Goal: Task Accomplishment & Management: Use online tool/utility

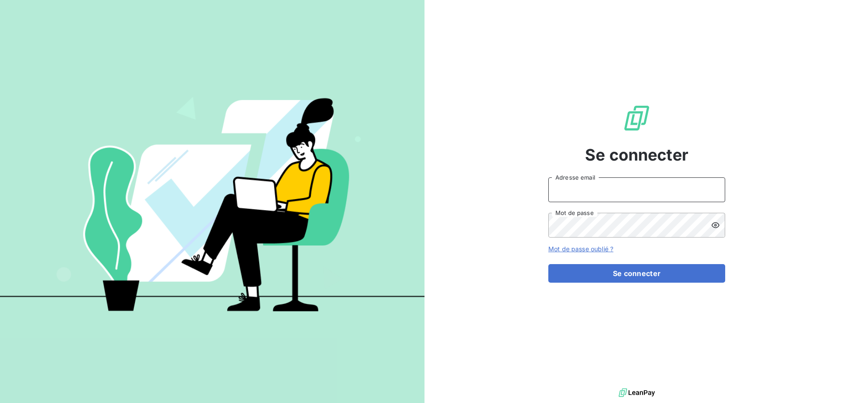
click at [593, 188] on input "Adresse email" at bounding box center [636, 189] width 177 height 25
type input "[PERSON_NAME][EMAIL_ADDRESS][DOMAIN_NAME]"
click at [711, 224] on icon at bounding box center [715, 225] width 9 height 9
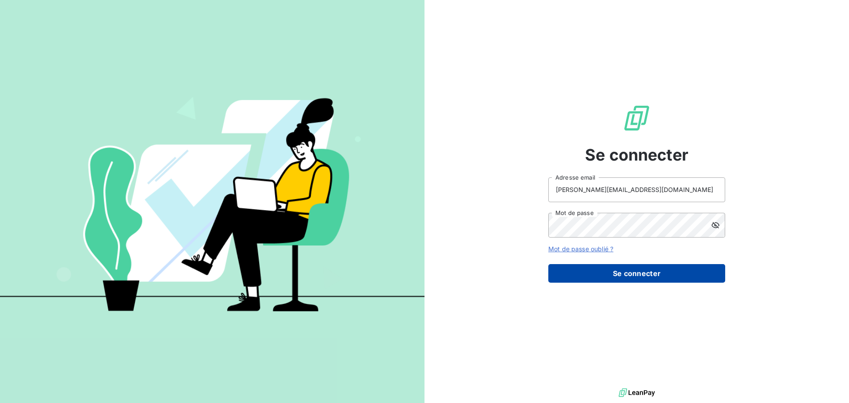
click at [609, 272] on button "Se connecter" at bounding box center [636, 273] width 177 height 19
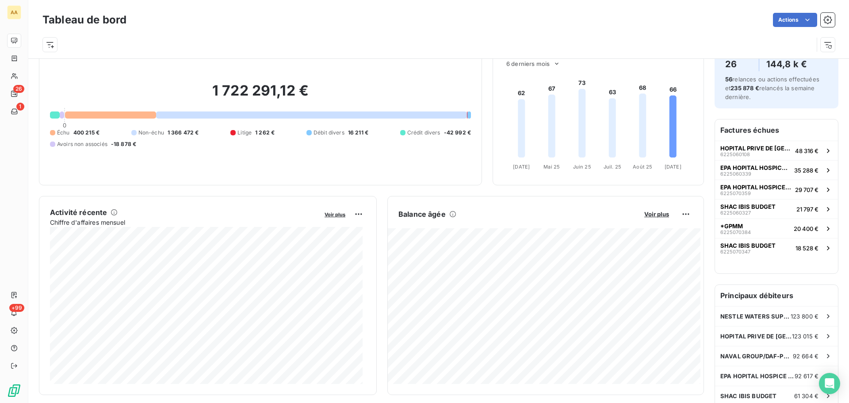
scroll to position [46, 0]
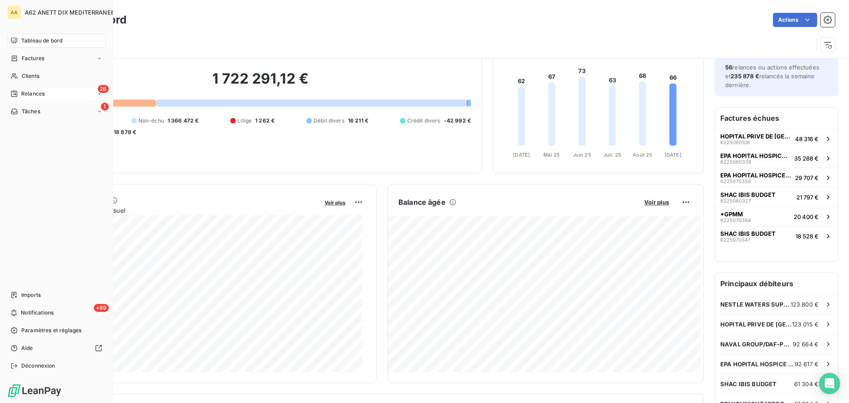
click at [30, 95] on span "Relances" at bounding box center [32, 94] width 23 height 8
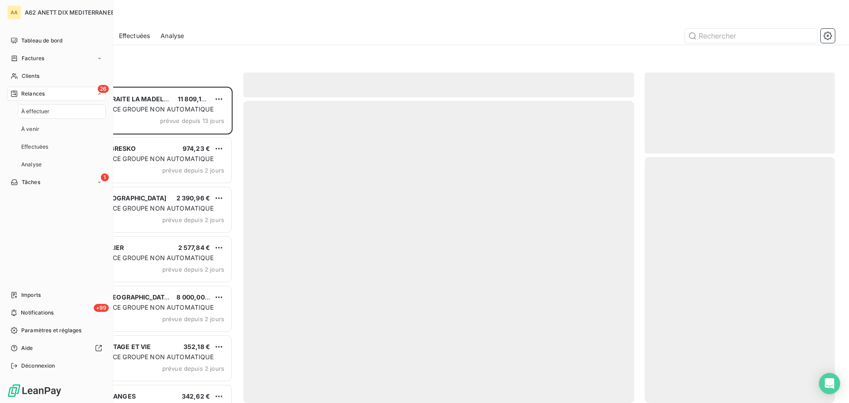
scroll to position [310, 184]
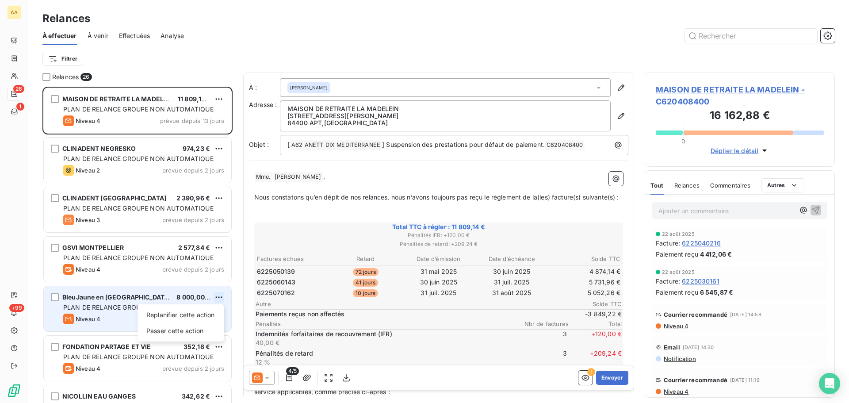
click at [222, 298] on html "AA 26 1 +99 Relances À effectuer À venir Effectuées Analyse Filtrer Relances 26…" at bounding box center [424, 201] width 849 height 403
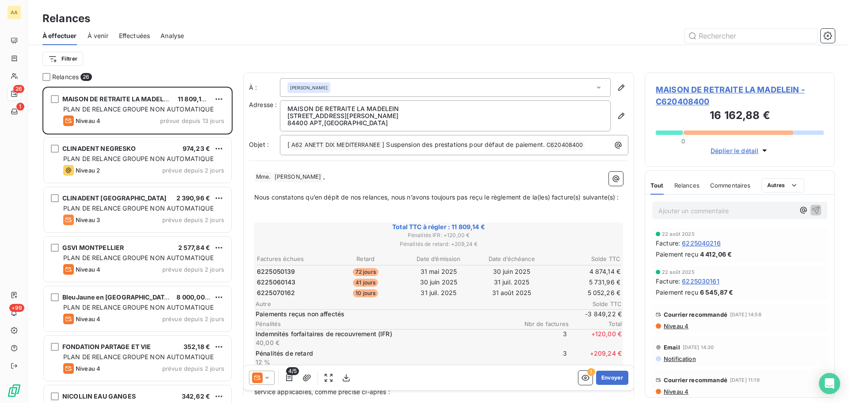
click at [108, 302] on html "AA 26 1 +99 Relances À effectuer À venir Effectuées Analyse Filtrer Relances 26…" at bounding box center [424, 201] width 849 height 403
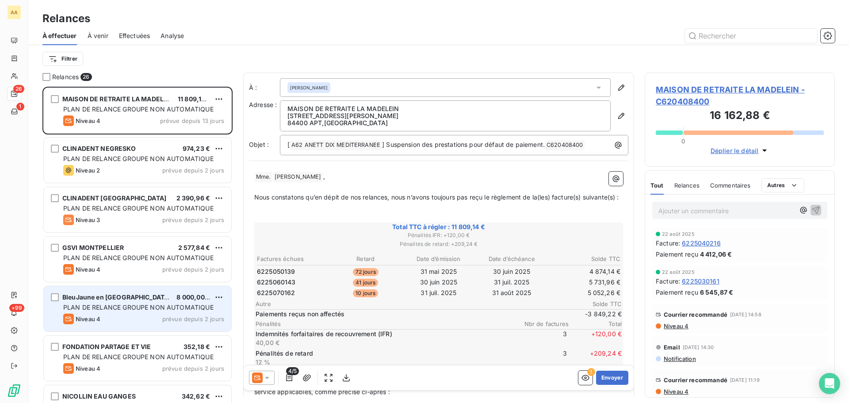
click at [109, 299] on span "BleuJaune en [GEOGRAPHIC_DATA]" at bounding box center [116, 297] width 109 height 8
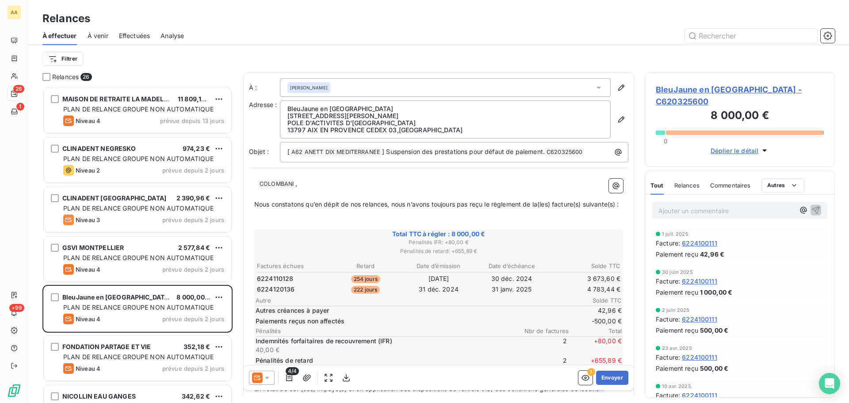
click at [733, 91] on span "BleuJaune en [GEOGRAPHIC_DATA] - C620325600" at bounding box center [740, 96] width 168 height 24
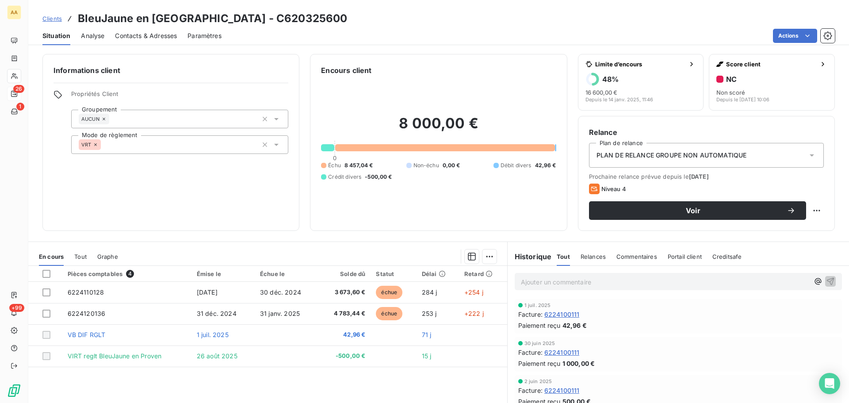
click at [808, 153] on icon at bounding box center [812, 155] width 9 height 9
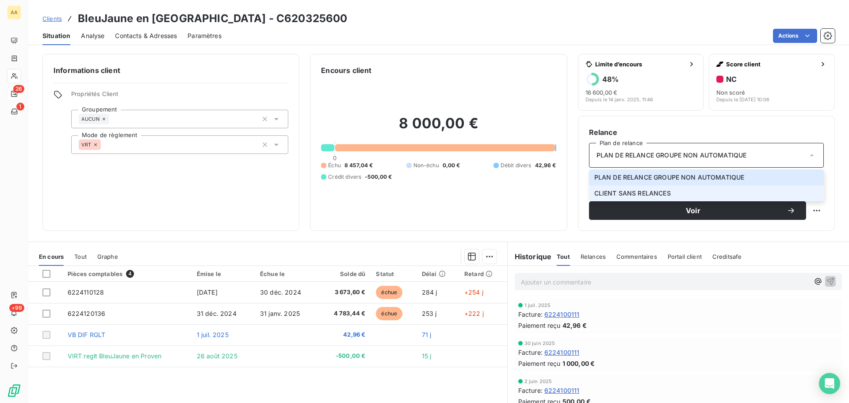
click at [713, 195] on li "CLIENT SANS RELANCES" at bounding box center [706, 193] width 235 height 16
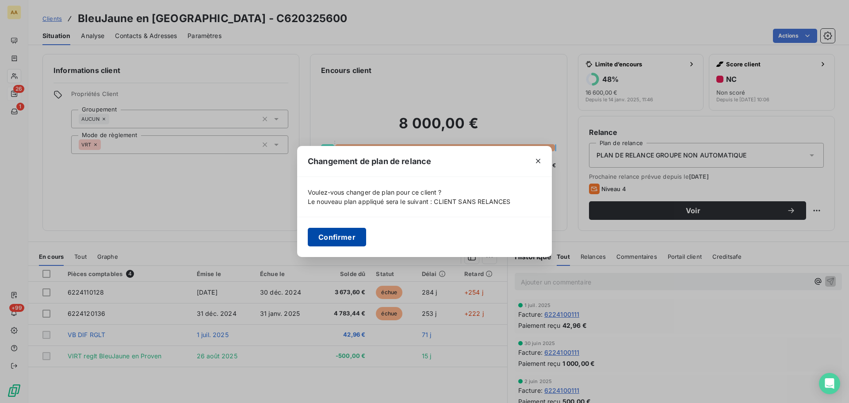
click at [338, 240] on button "Confirmer" at bounding box center [337, 237] width 58 height 19
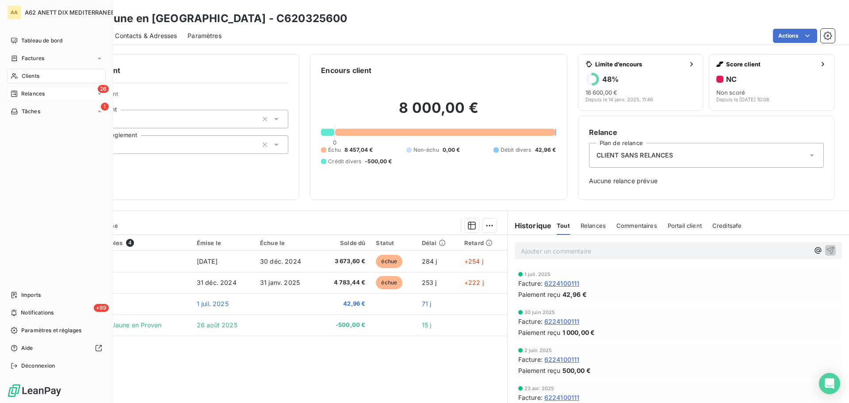
click at [41, 93] on span "Relances" at bounding box center [32, 94] width 23 height 8
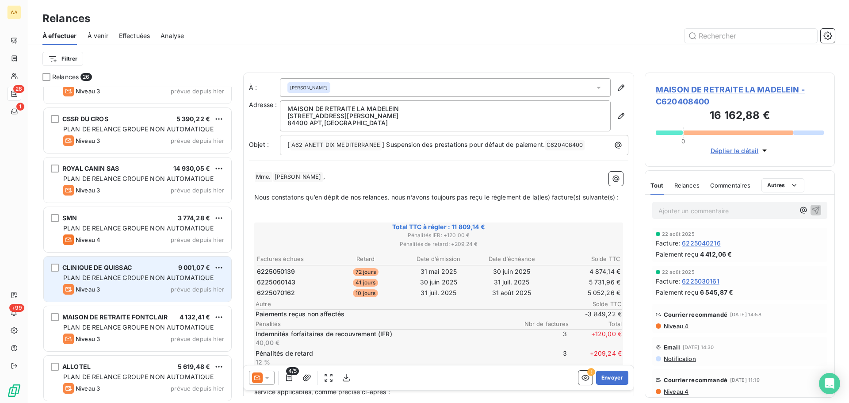
scroll to position [972, 0]
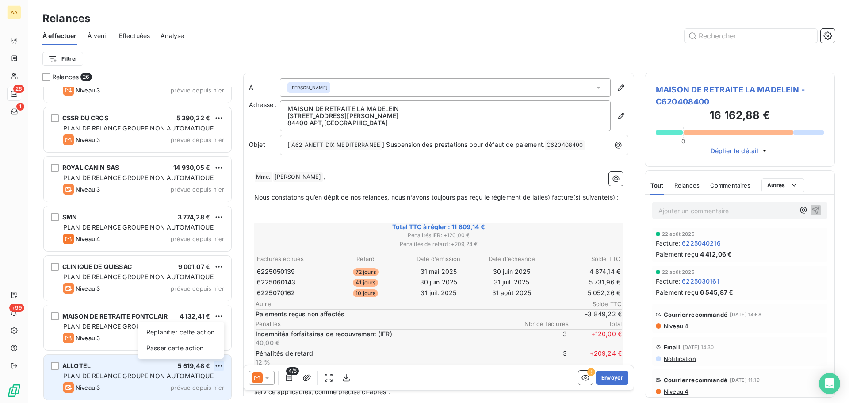
click at [220, 367] on html "AA 26 1 +99 Relances À effectuer À venir Effectuées Analyse Filtrer Relances 26…" at bounding box center [424, 201] width 849 height 403
click at [184, 348] on div "Passer cette action" at bounding box center [180, 348] width 79 height 14
click at [216, 366] on html "AA 26 1 +99 Relances À effectuer À venir Effectuées Analyse Filtrer Relances 26…" at bounding box center [424, 201] width 849 height 403
click at [207, 335] on div "Replanifier cette action" at bounding box center [180, 332] width 79 height 14
select select "8"
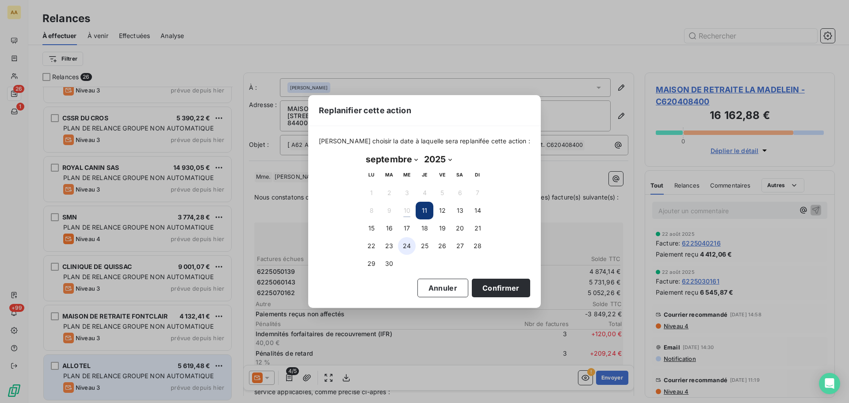
click at [403, 245] on button "24" at bounding box center [407, 246] width 18 height 18
click at [484, 287] on button "Confirmer" at bounding box center [501, 288] width 58 height 19
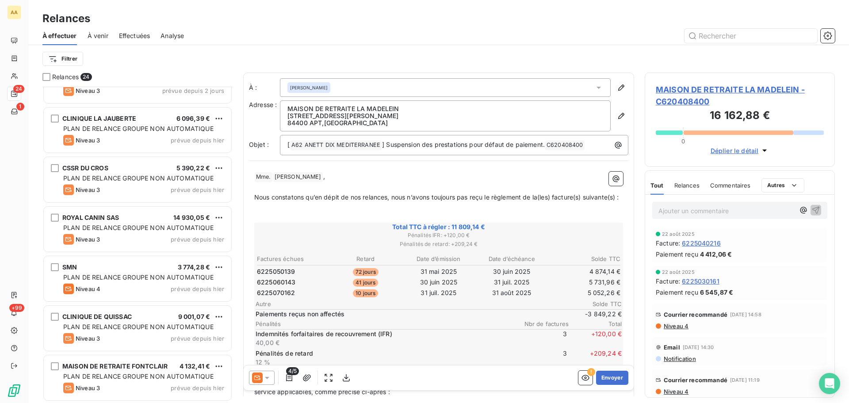
scroll to position [873, 0]
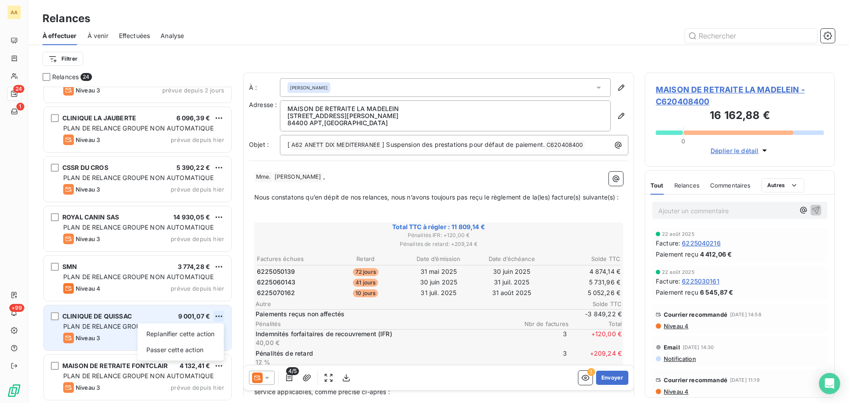
click at [216, 316] on html "AA 24 1 +99 Relances À effectuer À venir Effectuées Analyse Filtrer Relances 24…" at bounding box center [424, 201] width 849 height 403
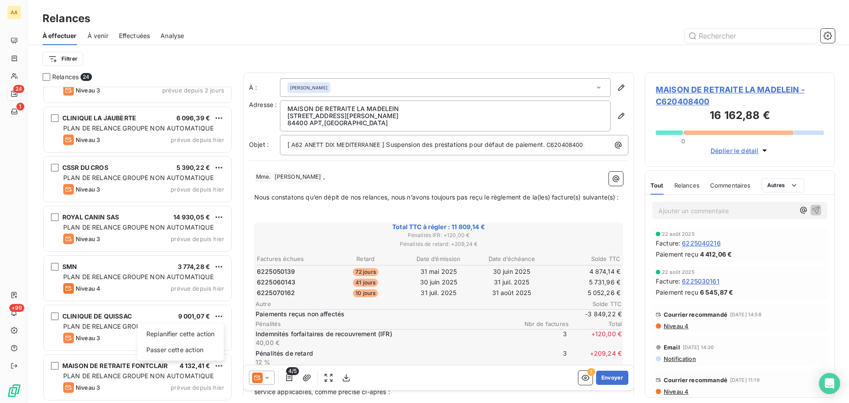
click at [53, 315] on html "AA 24 1 +99 Relances À effectuer À venir Effectuées Analyse Filtrer Relances 24…" at bounding box center [424, 201] width 849 height 403
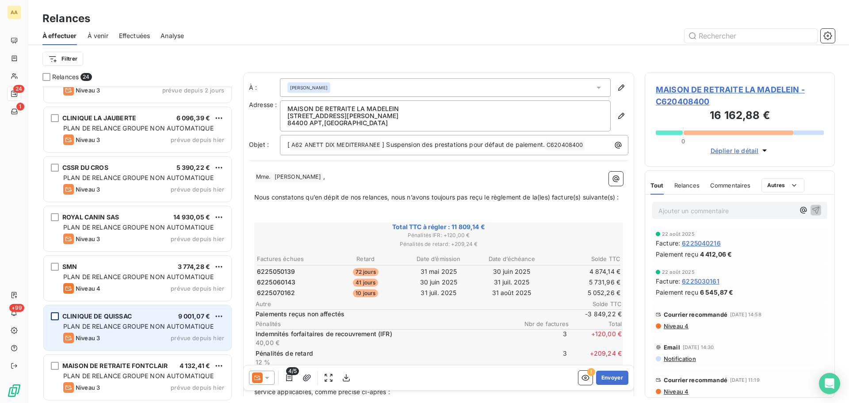
click at [56, 317] on div "grid" at bounding box center [55, 316] width 8 height 8
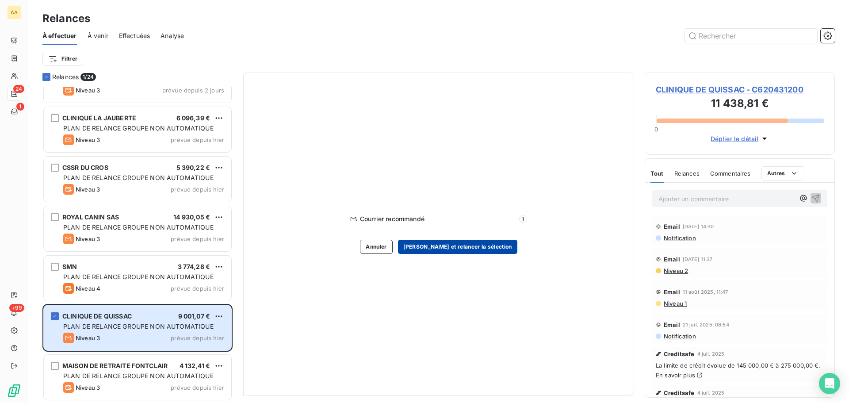
click at [435, 246] on button "[PERSON_NAME] et relancer la sélection" at bounding box center [457, 247] width 119 height 14
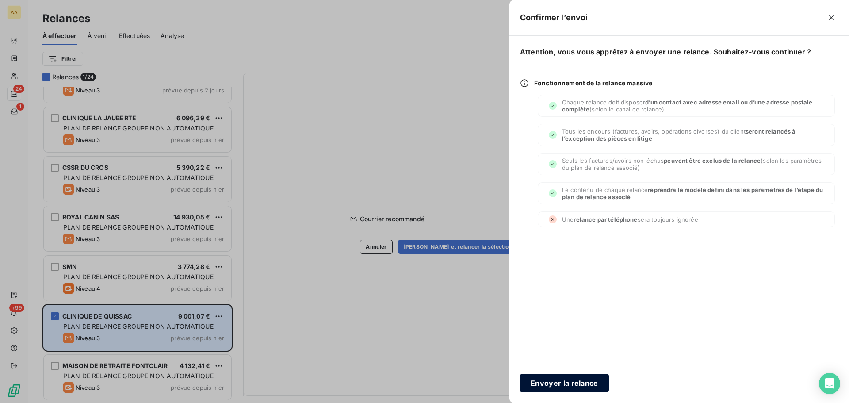
drag, startPoint x: 578, startPoint y: 383, endPoint x: 520, endPoint y: 372, distance: 59.3
click at [575, 381] on button "Envoyer la relance" at bounding box center [564, 383] width 89 height 19
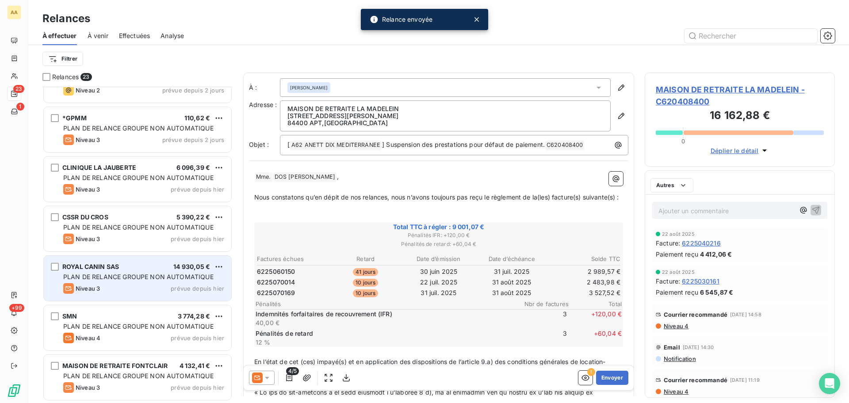
scroll to position [823, 0]
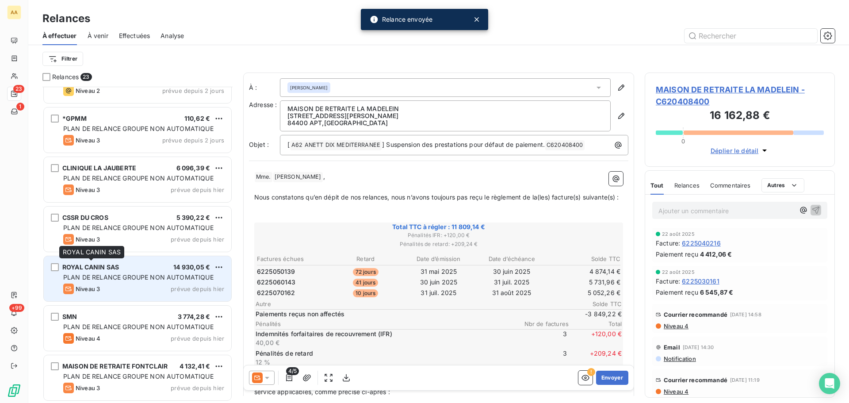
click at [86, 271] on div "ROYAL CANIN SAS" at bounding box center [90, 267] width 57 height 9
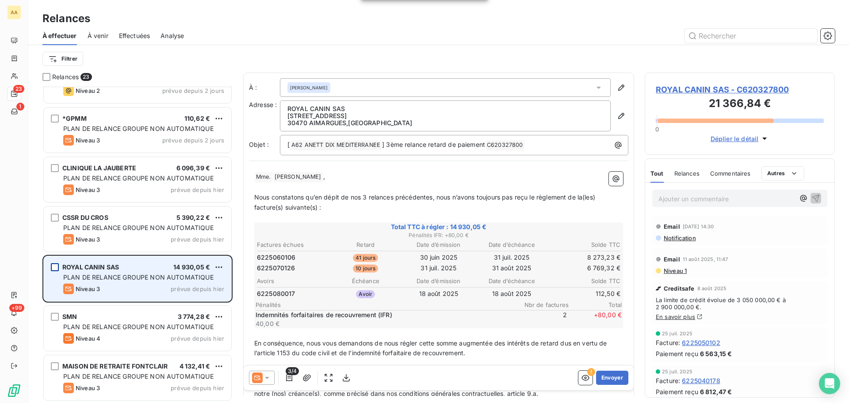
click at [57, 267] on div "grid" at bounding box center [55, 267] width 8 height 8
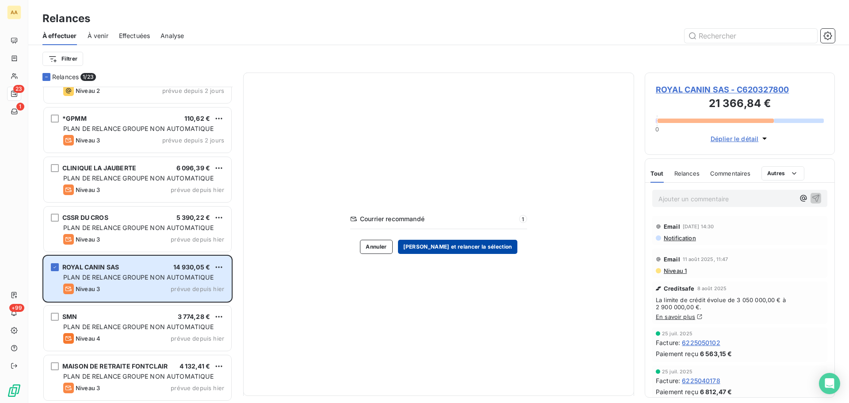
click at [483, 245] on button "[PERSON_NAME] et relancer la sélection" at bounding box center [457, 247] width 119 height 14
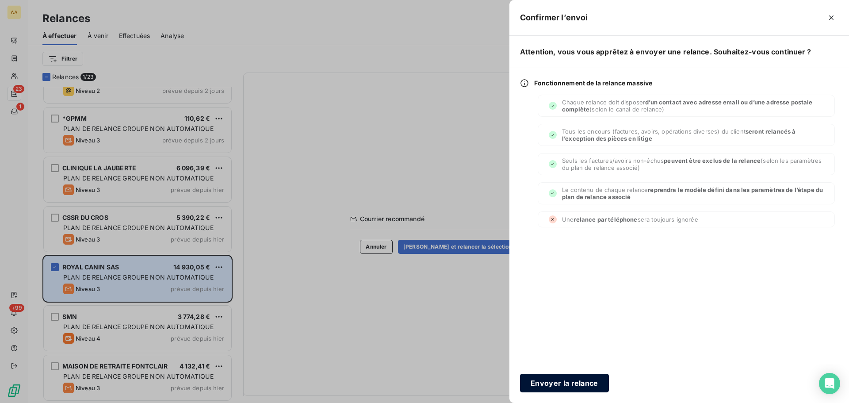
click at [583, 383] on button "Envoyer la relance" at bounding box center [564, 383] width 89 height 19
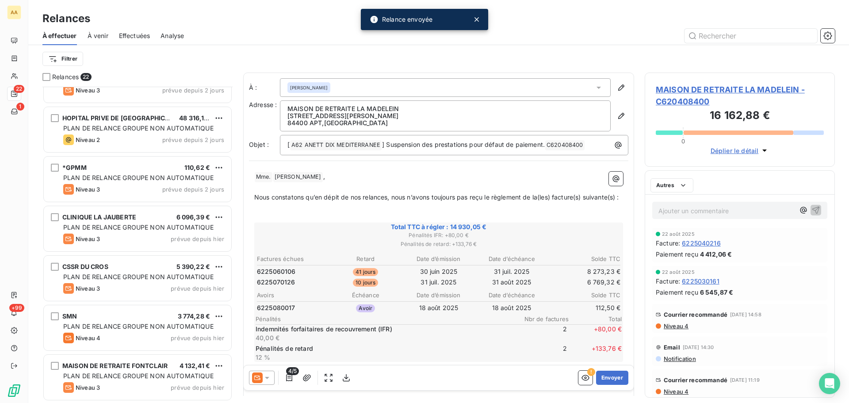
scroll to position [773, 0]
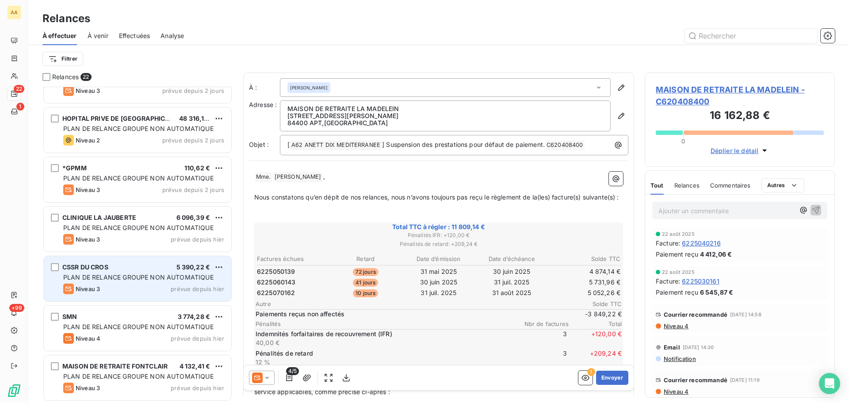
click at [87, 268] on span "CSSR DU CROS" at bounding box center [85, 267] width 46 height 8
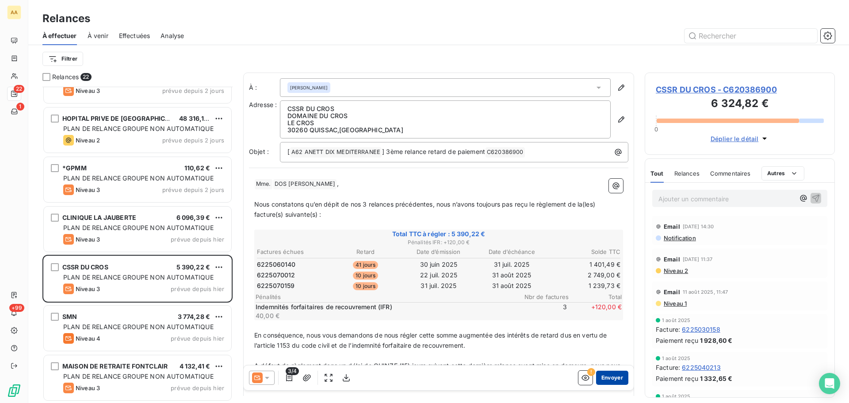
click at [602, 378] on button "Envoyer" at bounding box center [612, 378] width 32 height 14
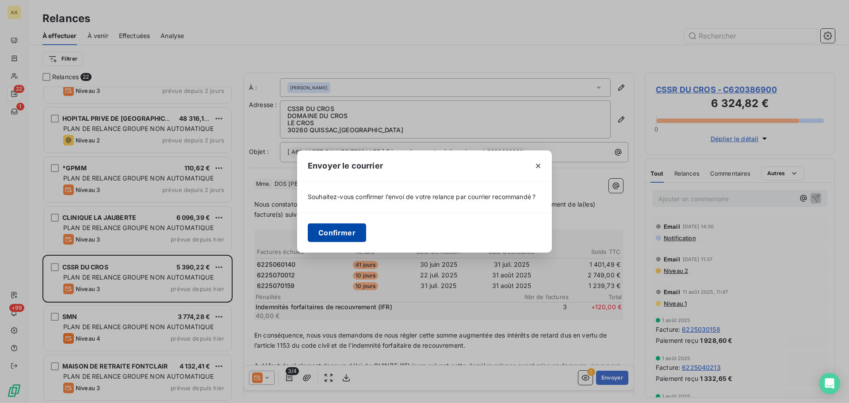
click at [347, 232] on button "Confirmer" at bounding box center [337, 232] width 58 height 19
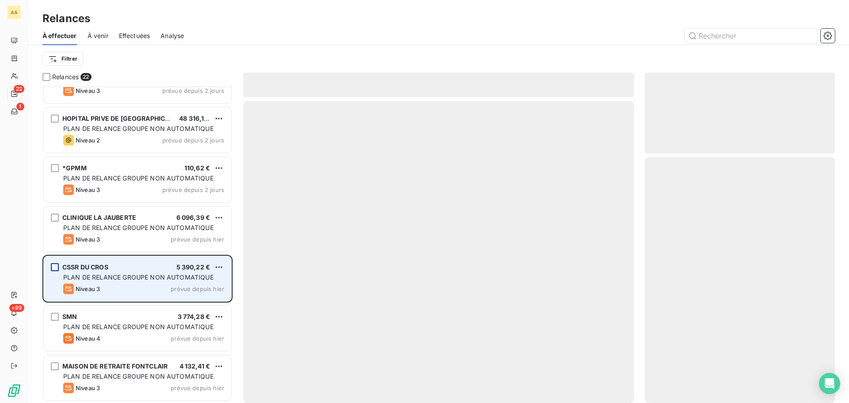
click at [54, 266] on div "grid" at bounding box center [55, 267] width 8 height 8
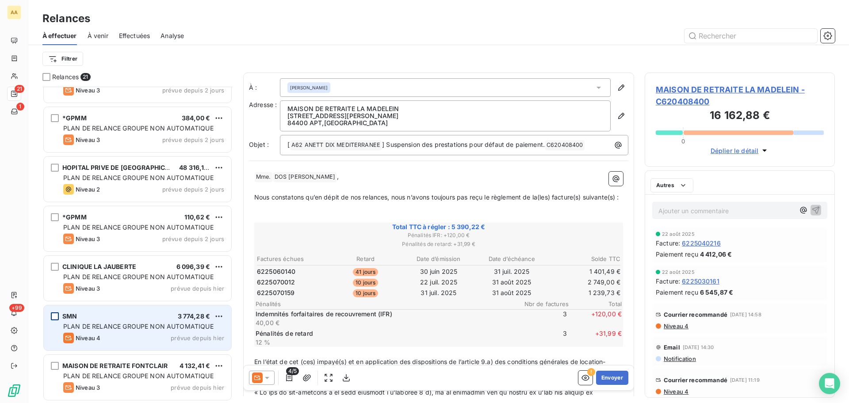
scroll to position [724, 0]
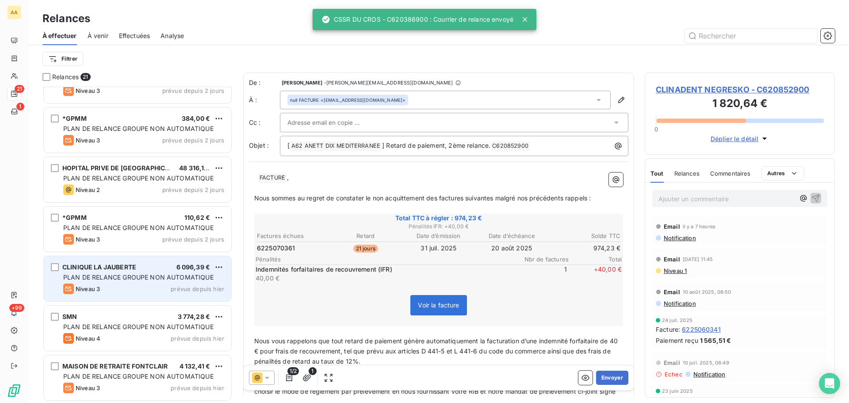
scroll to position [310, 184]
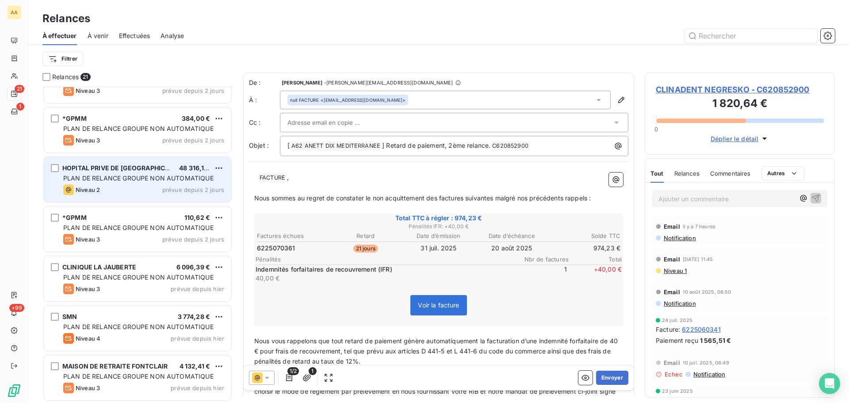
click at [89, 167] on span "HOPITAL PRIVE DE [GEOGRAPHIC_DATA]" at bounding box center [124, 168] width 124 height 8
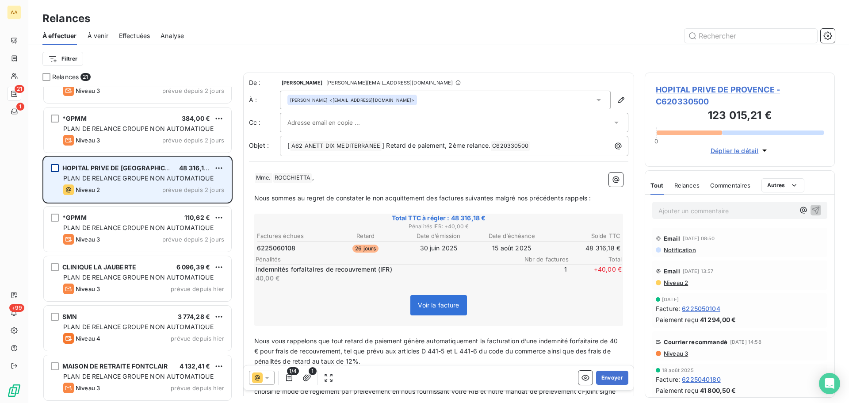
drag, startPoint x: 56, startPoint y: 171, endPoint x: 80, endPoint y: 173, distance: 24.9
click at [56, 171] on div "grid" at bounding box center [55, 168] width 8 height 8
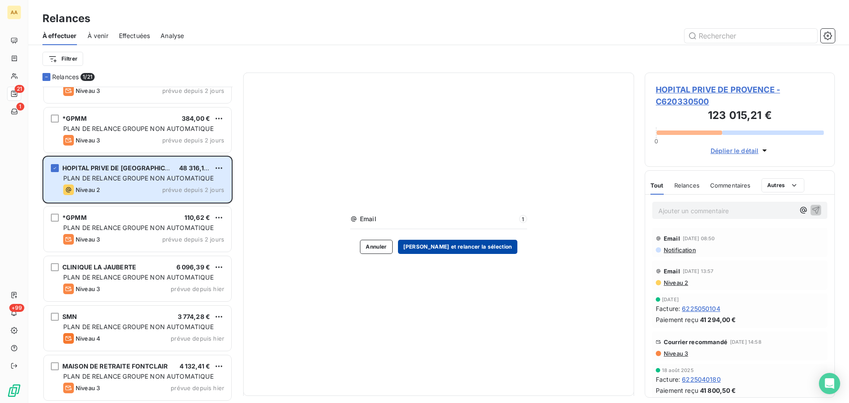
drag, startPoint x: 462, startPoint y: 246, endPoint x: 457, endPoint y: 248, distance: 4.9
click at [457, 248] on button "[PERSON_NAME] et relancer la sélection" at bounding box center [457, 247] width 119 height 14
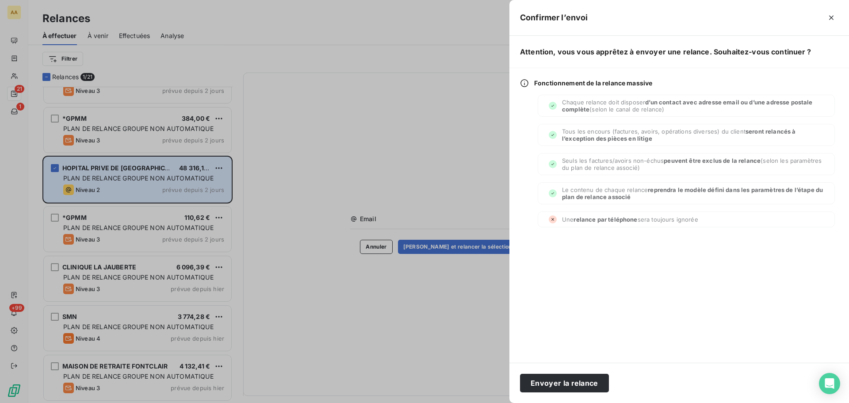
click at [453, 246] on div at bounding box center [424, 201] width 849 height 403
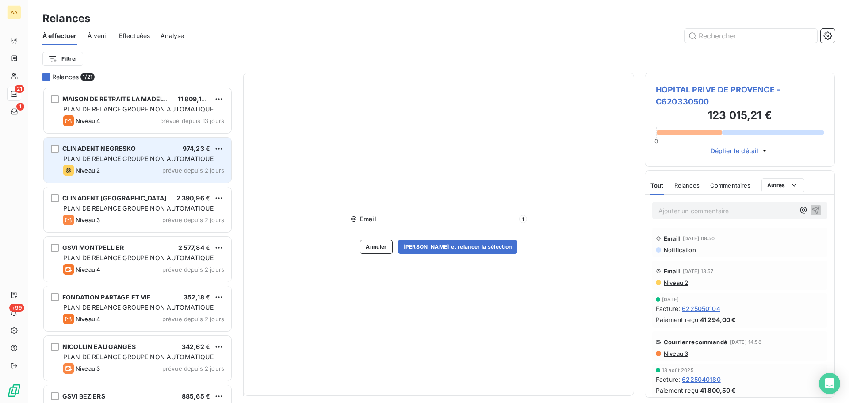
click at [138, 155] on span "PLAN DE RELANCE GROUPE NON AUTOMATIQUE" at bounding box center [138, 159] width 150 height 8
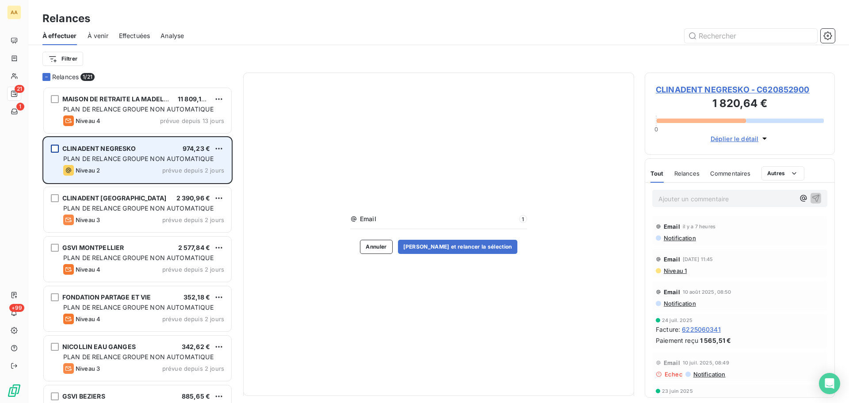
drag, startPoint x: 53, startPoint y: 143, endPoint x: 57, endPoint y: 145, distance: 4.9
click at [54, 144] on div "CLINADENT NEGRESKO 974,23 € PLAN DE RELANCE GROUPE NON AUTOMATIQUE Niveau 2 pré…" at bounding box center [138, 160] width 188 height 45
click at [59, 149] on div "CLINADENT NEGRESKO 974,23 € PLAN DE RELANCE GROUPE NON AUTOMATIQUE Niveau 2 pré…" at bounding box center [138, 160] width 188 height 45
click at [53, 149] on div "grid" at bounding box center [55, 149] width 8 height 8
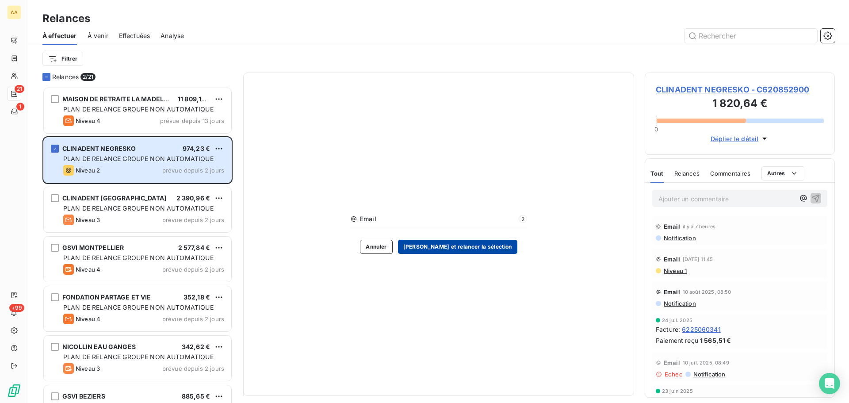
click at [464, 248] on button "[PERSON_NAME] et relancer la sélection" at bounding box center [457, 247] width 119 height 14
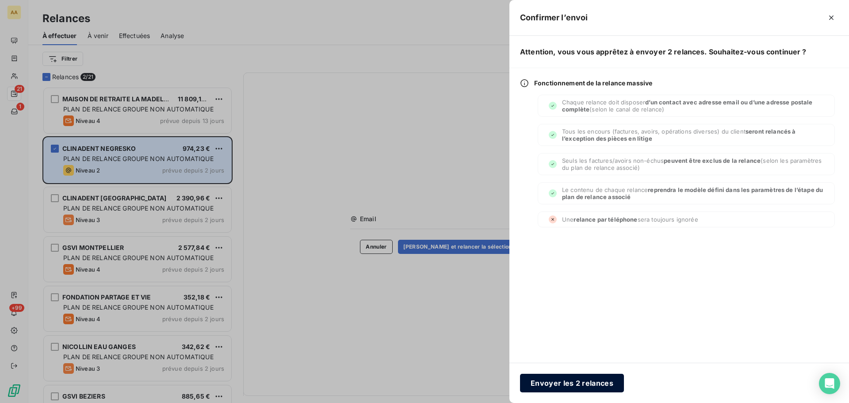
click at [570, 383] on button "Envoyer les 2 relances" at bounding box center [572, 383] width 104 height 19
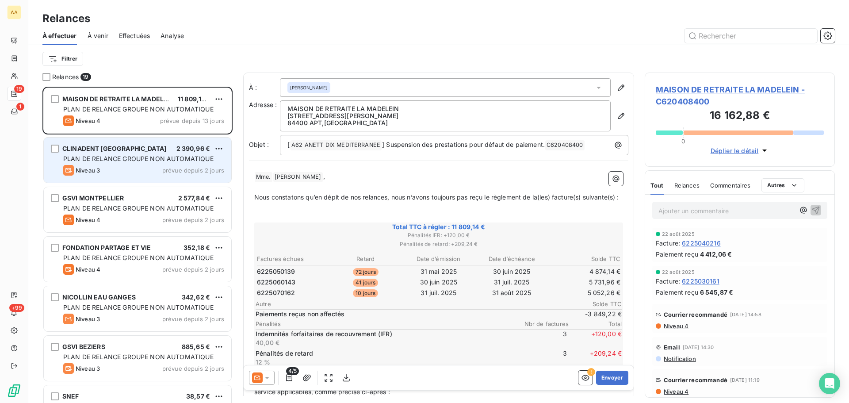
click at [71, 169] on icon "grid" at bounding box center [68, 170] width 7 height 4
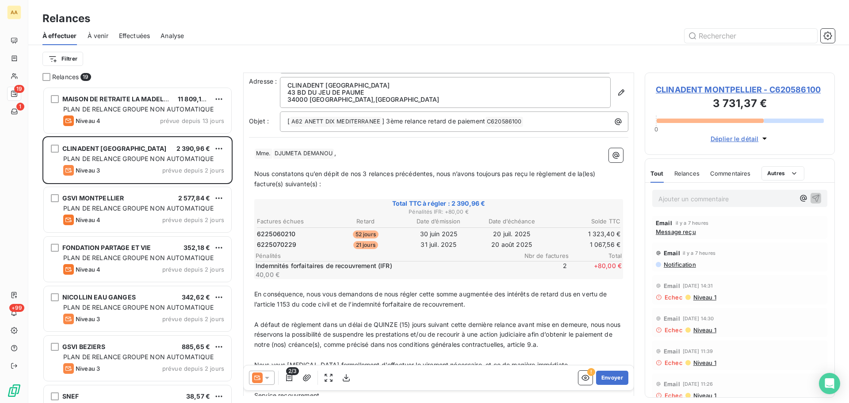
scroll to position [45, 0]
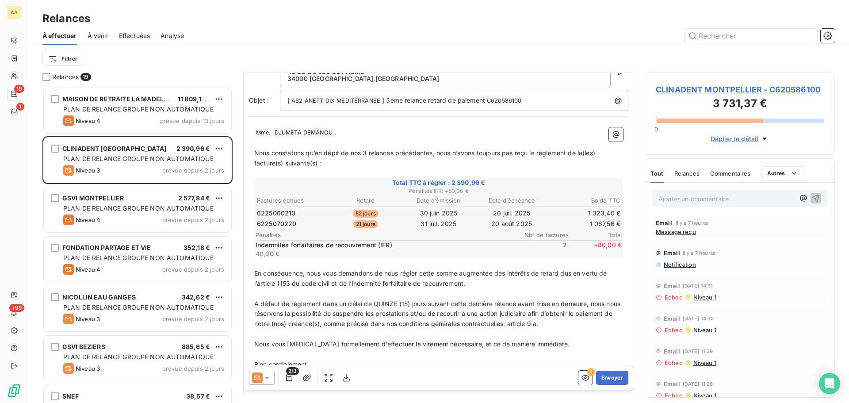
click at [269, 377] on icon at bounding box center [267, 377] width 9 height 9
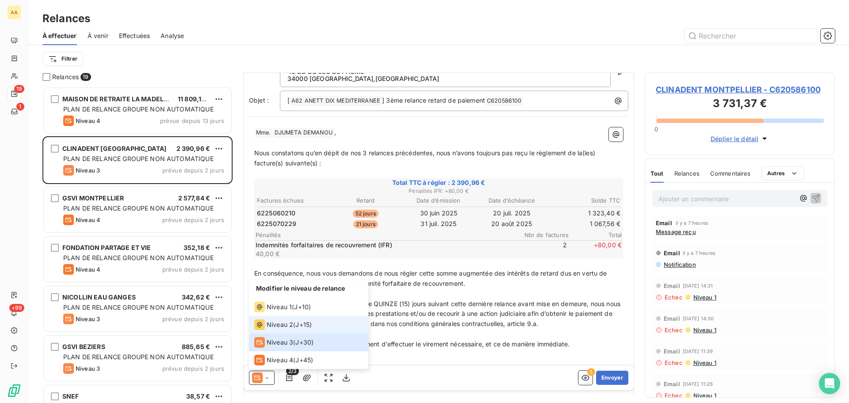
click at [274, 325] on span "Niveau 2" at bounding box center [280, 324] width 27 height 9
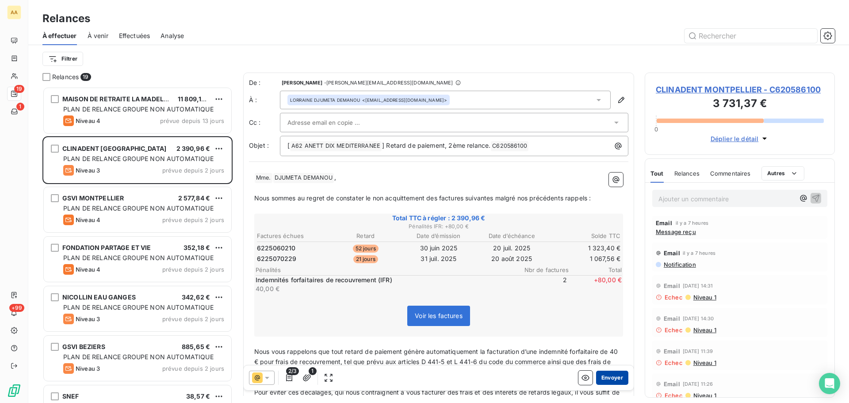
click at [596, 377] on button "Envoyer" at bounding box center [612, 378] width 32 height 14
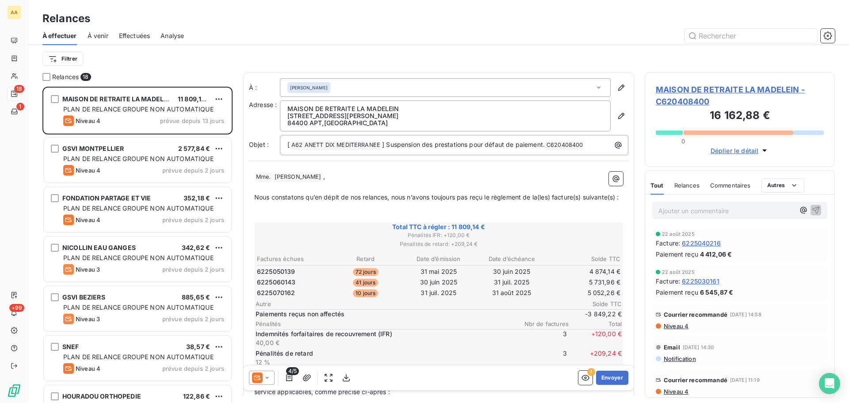
click at [268, 378] on icon at bounding box center [267, 378] width 4 height 2
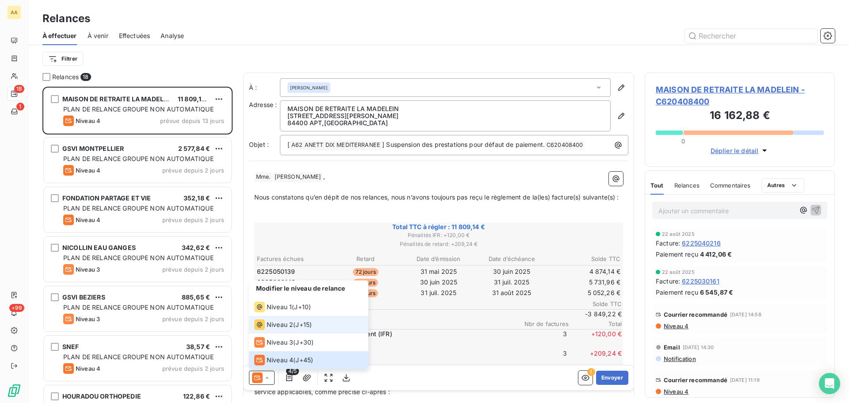
click at [280, 327] on span "Niveau 2" at bounding box center [280, 324] width 27 height 9
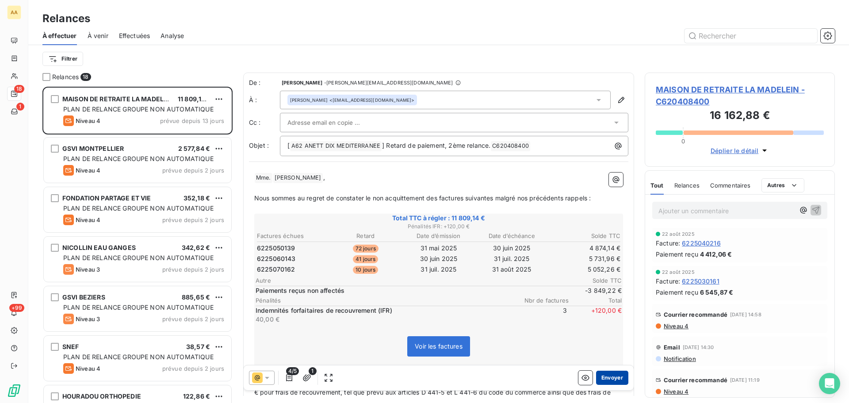
click at [601, 377] on button "Envoyer" at bounding box center [612, 378] width 32 height 14
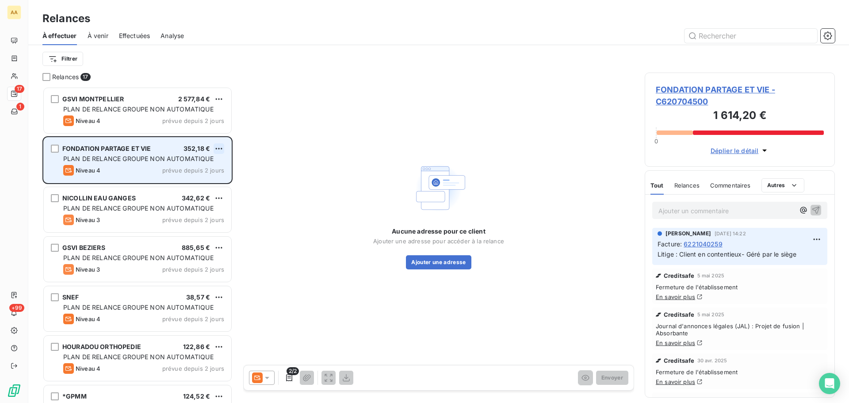
click at [217, 149] on html "AA 17 1 +99 Relances À effectuer À venir Effectuées Analyse Filtrer Relances 17…" at bounding box center [424, 201] width 849 height 403
click at [195, 180] on div "Passer cette action" at bounding box center [180, 182] width 79 height 14
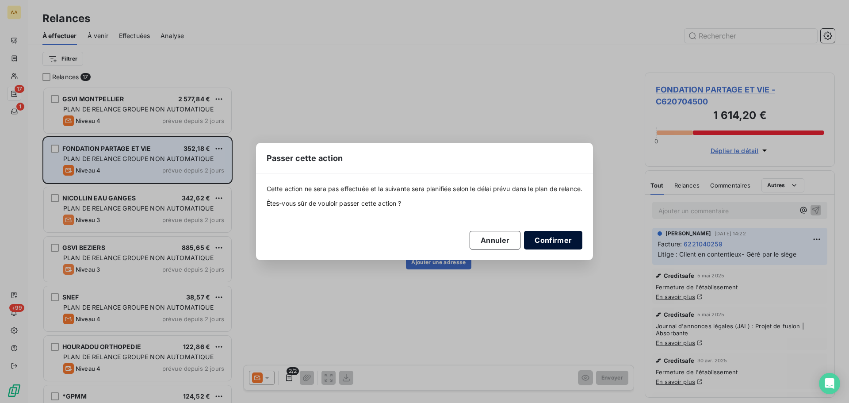
drag, startPoint x: 557, startPoint y: 242, endPoint x: 551, endPoint y: 241, distance: 5.4
click at [555, 242] on button "Confirmer" at bounding box center [553, 240] width 58 height 19
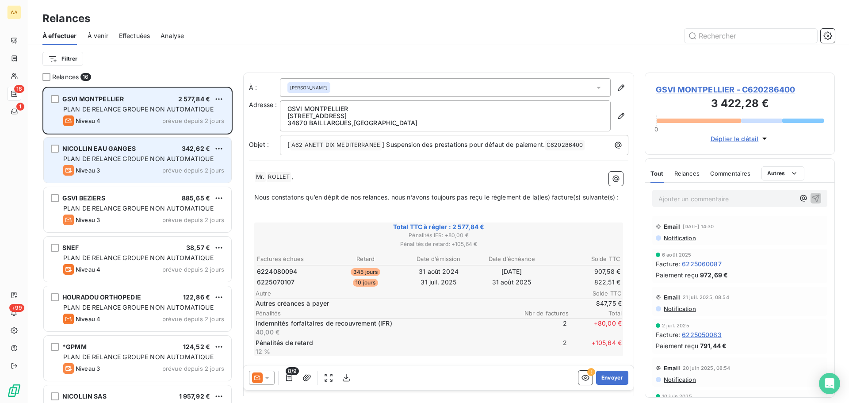
click at [80, 118] on span "Niveau 4" at bounding box center [88, 120] width 25 height 7
click at [69, 120] on icon "grid" at bounding box center [68, 120] width 11 height 11
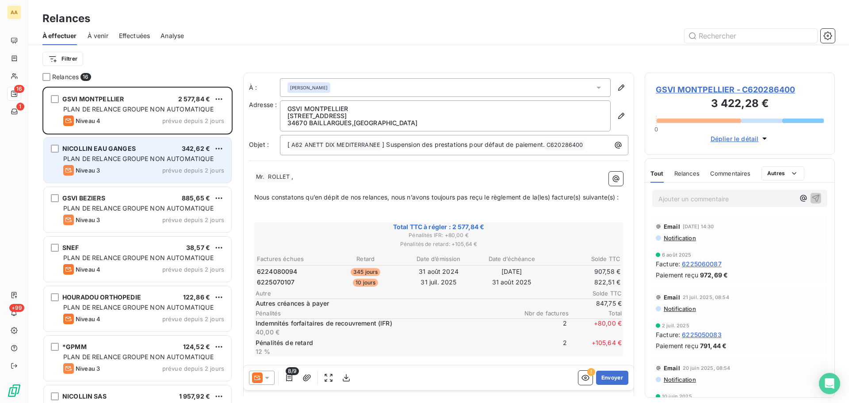
click at [270, 374] on icon at bounding box center [267, 377] width 9 height 9
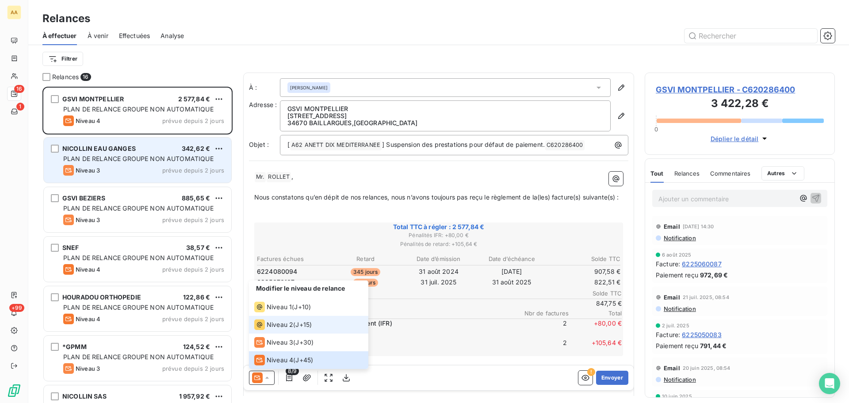
click at [280, 324] on span "Niveau 2" at bounding box center [280, 324] width 27 height 9
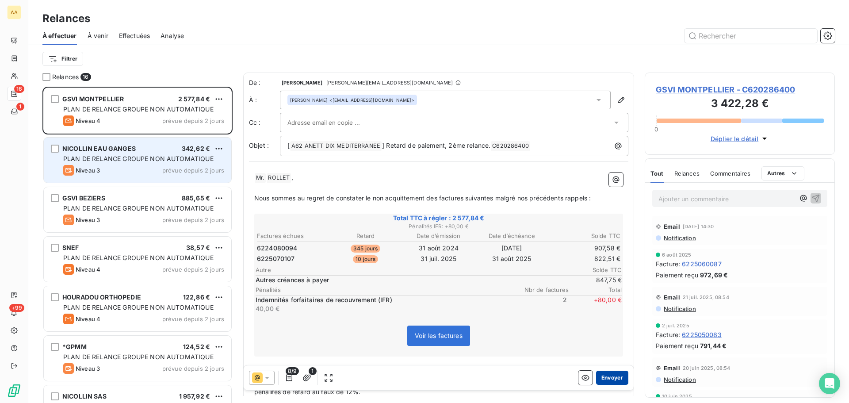
click at [613, 381] on button "Envoyer" at bounding box center [612, 378] width 32 height 14
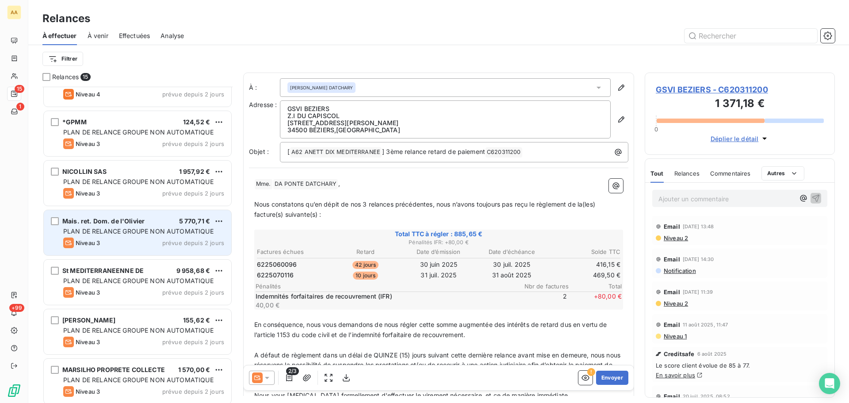
scroll to position [177, 0]
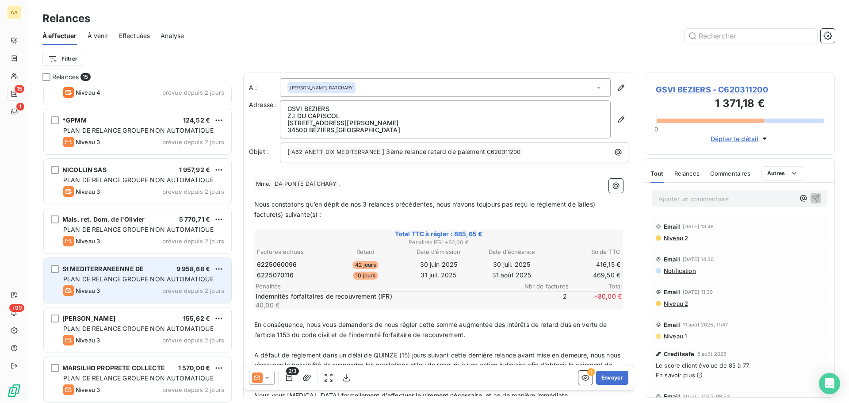
click at [81, 277] on span "PLAN DE RELANCE GROUPE NON AUTOMATIQUE" at bounding box center [138, 279] width 150 height 8
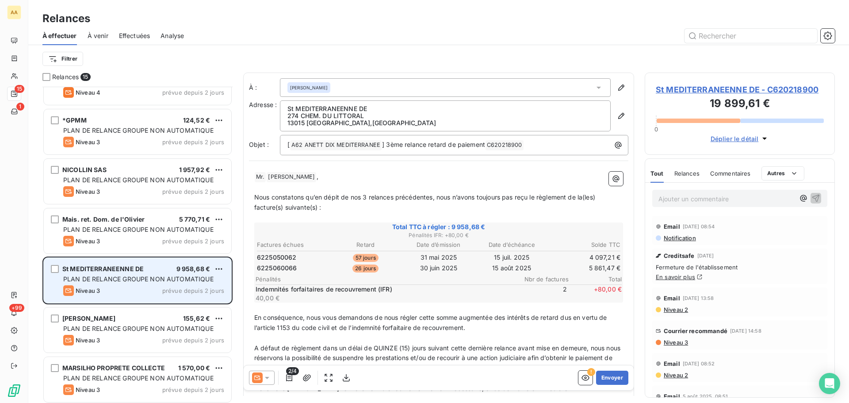
click at [70, 292] on icon "grid" at bounding box center [68, 290] width 7 height 4
click at [67, 292] on icon "grid" at bounding box center [68, 290] width 11 height 11
click at [68, 291] on icon "grid" at bounding box center [68, 290] width 11 height 11
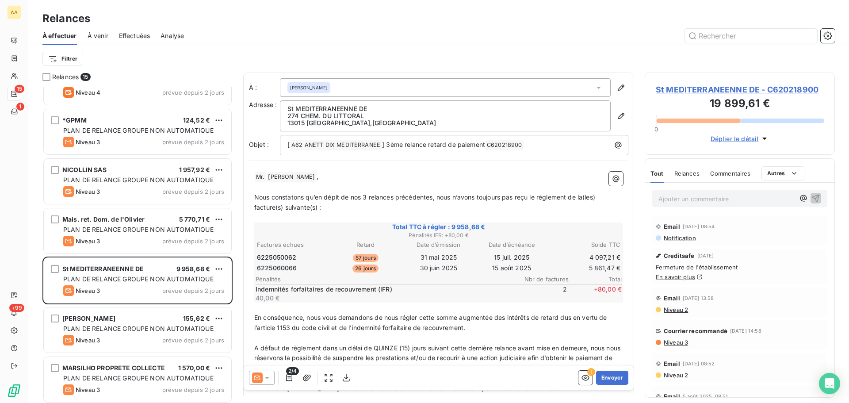
click at [270, 378] on icon at bounding box center [267, 377] width 9 height 9
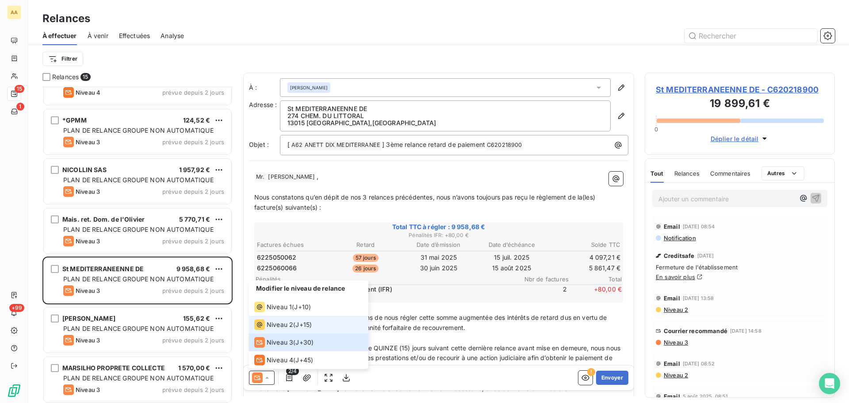
click at [276, 328] on span "Niveau 2" at bounding box center [280, 324] width 27 height 9
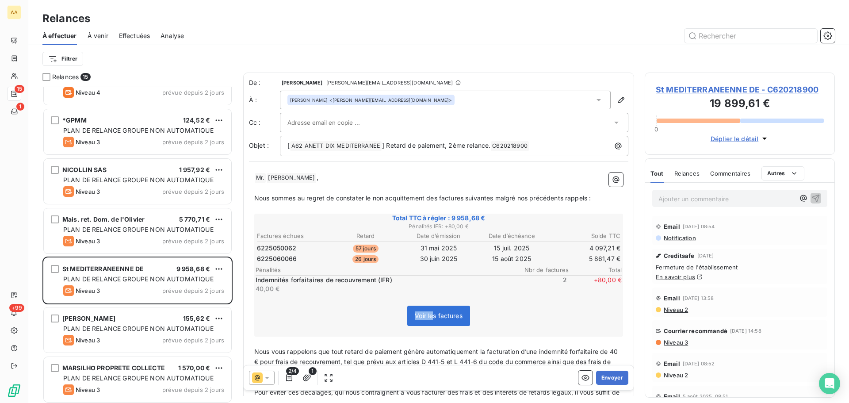
drag, startPoint x: 429, startPoint y: 319, endPoint x: 346, endPoint y: 251, distance: 106.9
click at [336, 309] on div "Voir les factures" at bounding box center [439, 318] width 366 height 38
click at [610, 375] on button "Envoyer" at bounding box center [612, 378] width 32 height 14
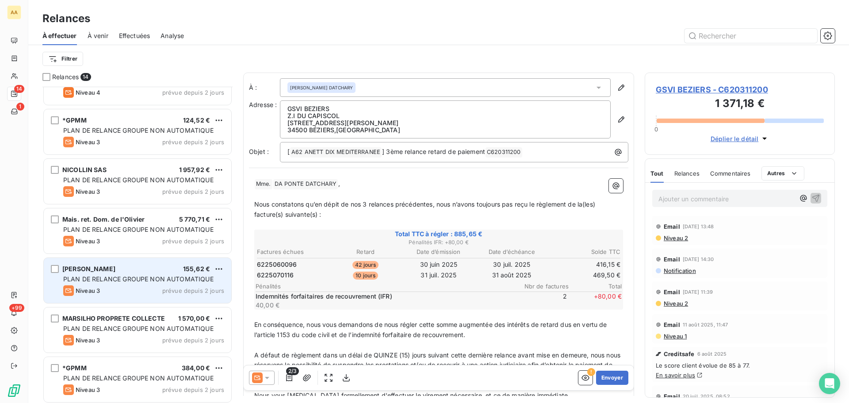
click at [70, 289] on icon "grid" at bounding box center [68, 290] width 7 height 4
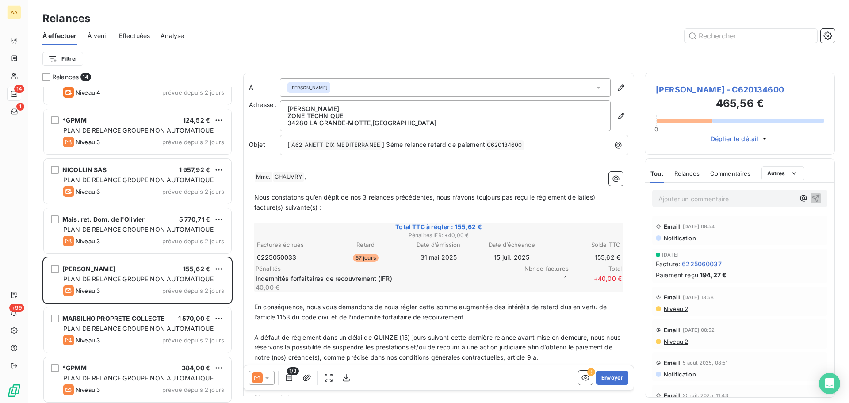
click at [266, 378] on icon at bounding box center [267, 378] width 4 height 2
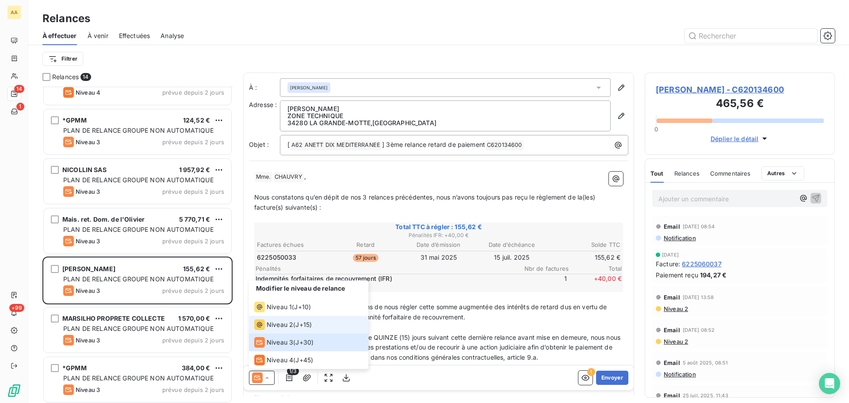
click at [279, 324] on span "Niveau 2" at bounding box center [280, 324] width 27 height 9
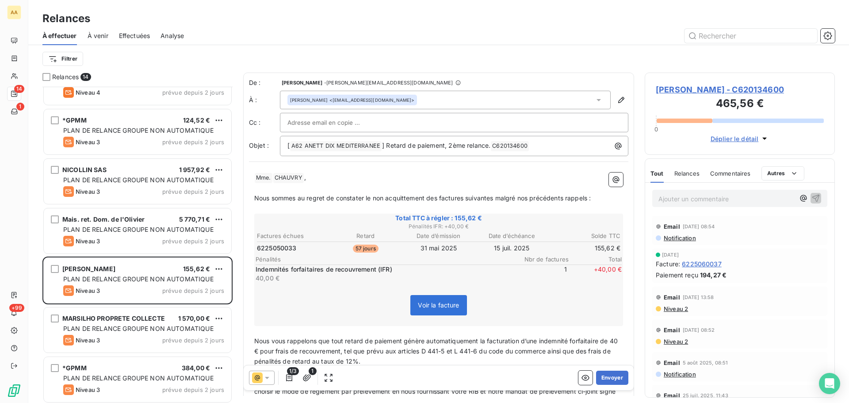
click at [429, 307] on span "Voir la facture" at bounding box center [438, 305] width 41 height 8
click at [421, 306] on span "Voir la facture" at bounding box center [438, 305] width 41 height 8
click at [611, 374] on button "Envoyer" at bounding box center [612, 378] width 32 height 14
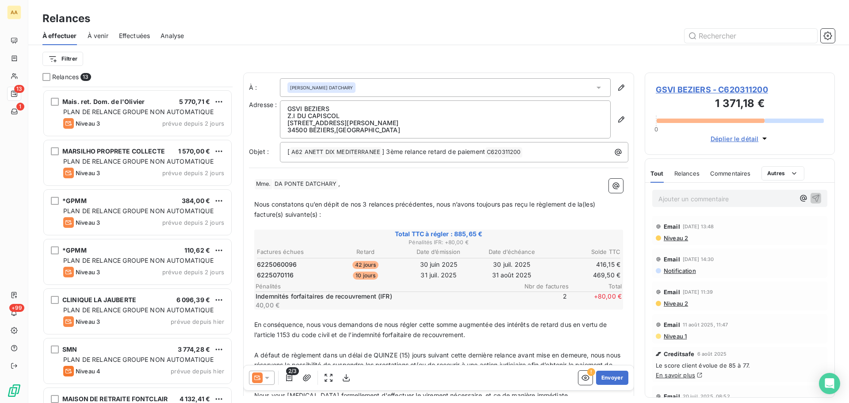
scroll to position [328, 0]
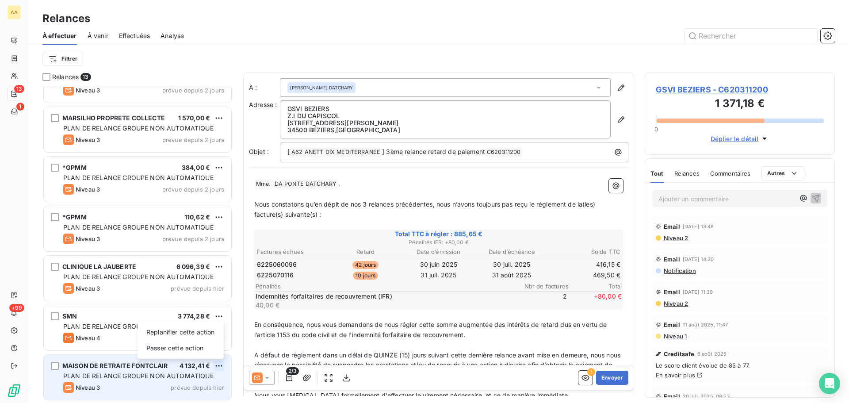
click at [220, 364] on html "AA 13 1 +99 Relances À effectuer À venir Effectuées Analyse Filtrer Relances 13…" at bounding box center [424, 201] width 849 height 403
click at [198, 348] on div "Passer cette action" at bounding box center [180, 348] width 79 height 14
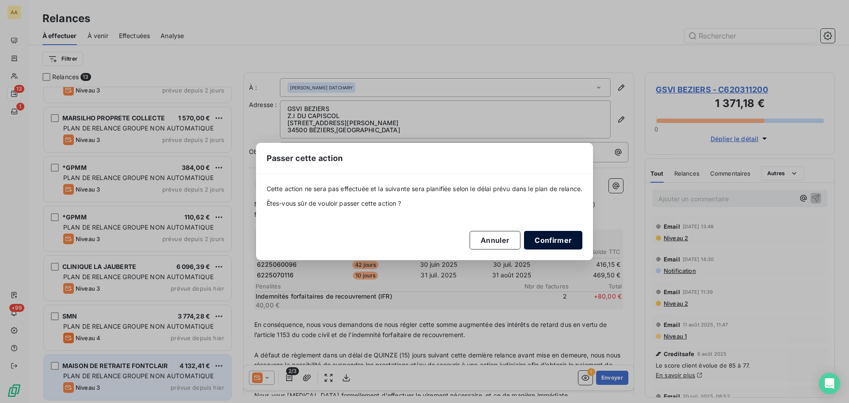
click at [545, 240] on button "Confirmer" at bounding box center [553, 240] width 58 height 19
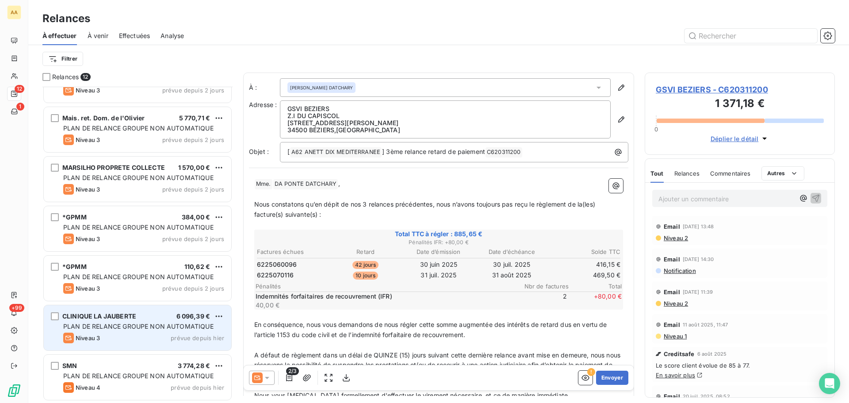
scroll to position [278, 0]
click at [69, 337] on icon "grid" at bounding box center [68, 338] width 7 height 4
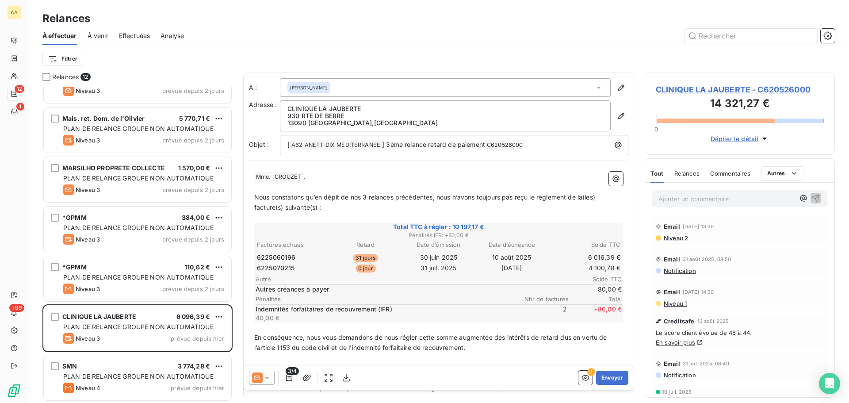
click at [265, 379] on icon at bounding box center [267, 377] width 9 height 9
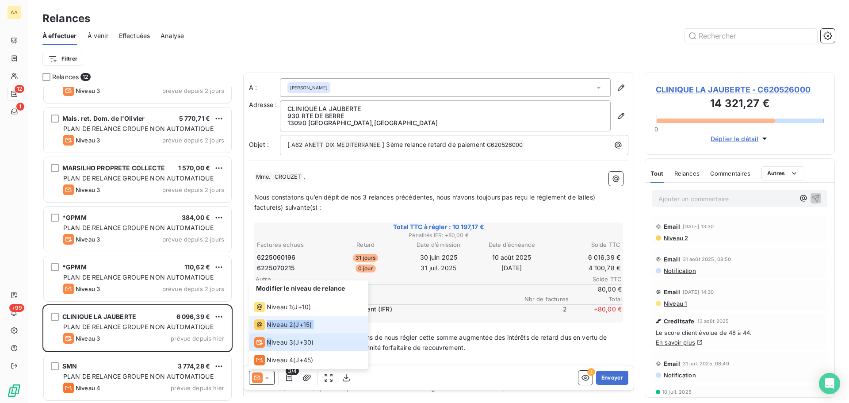
drag, startPoint x: 270, startPoint y: 343, endPoint x: 267, endPoint y: 325, distance: 18.3
click at [267, 325] on ul "Modifier le niveau de relance Niveau 1 ( J+10 ) Niveau 2 ( J+15 ) Niveau 3 ( J+…" at bounding box center [308, 324] width 119 height 88
click at [267, 325] on span "Niveau 2" at bounding box center [280, 324] width 27 height 9
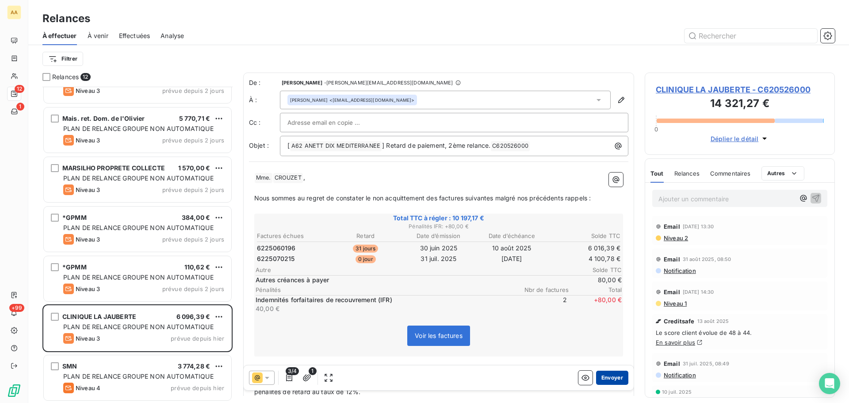
click at [606, 378] on button "Envoyer" at bounding box center [612, 378] width 32 height 14
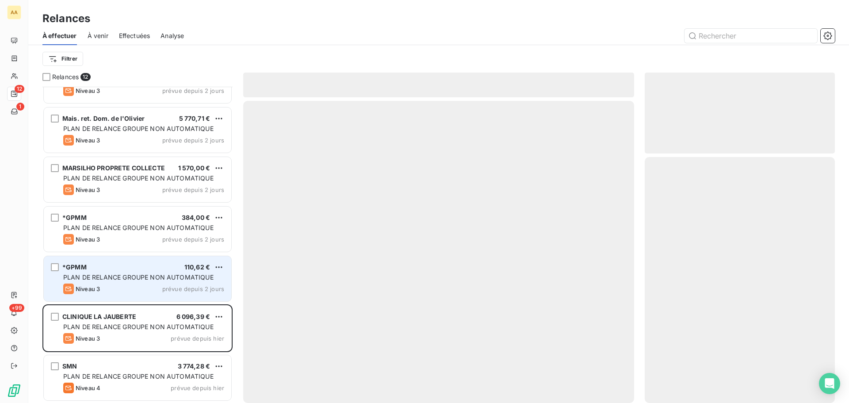
scroll to position [229, 0]
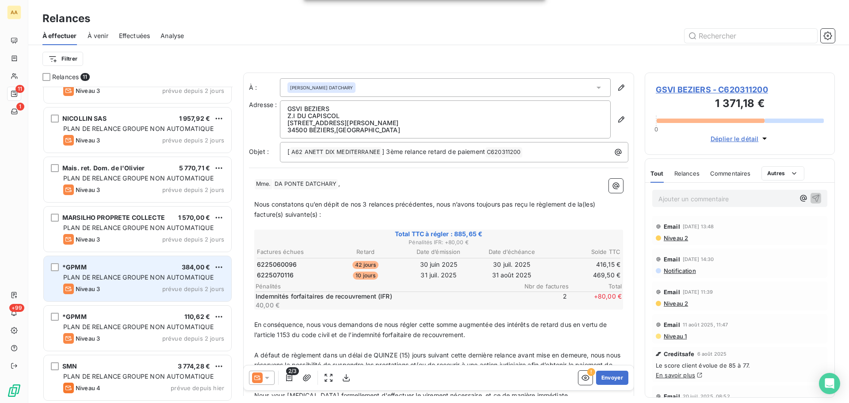
click at [69, 290] on icon "grid" at bounding box center [68, 288] width 11 height 11
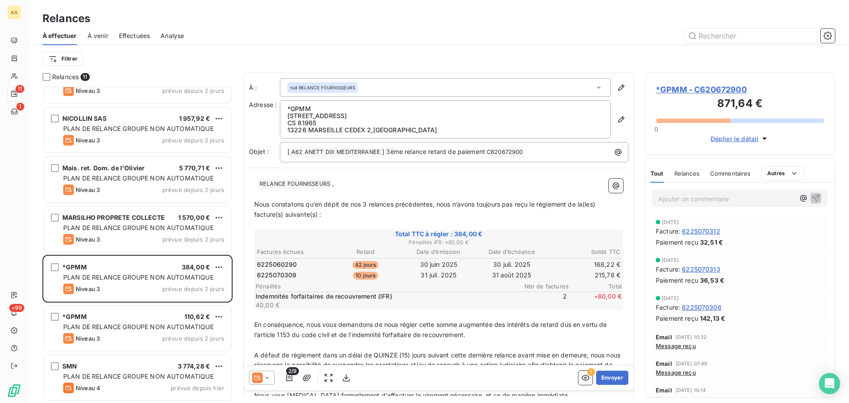
click at [268, 375] on icon at bounding box center [267, 377] width 9 height 9
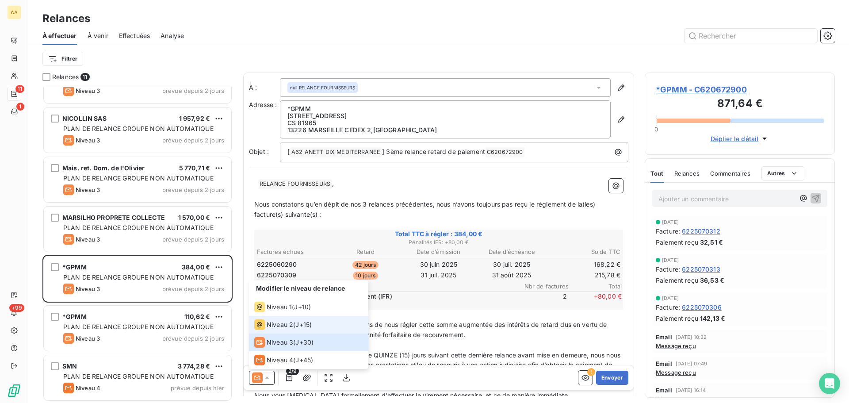
click at [269, 321] on span "Niveau 2" at bounding box center [280, 324] width 27 height 9
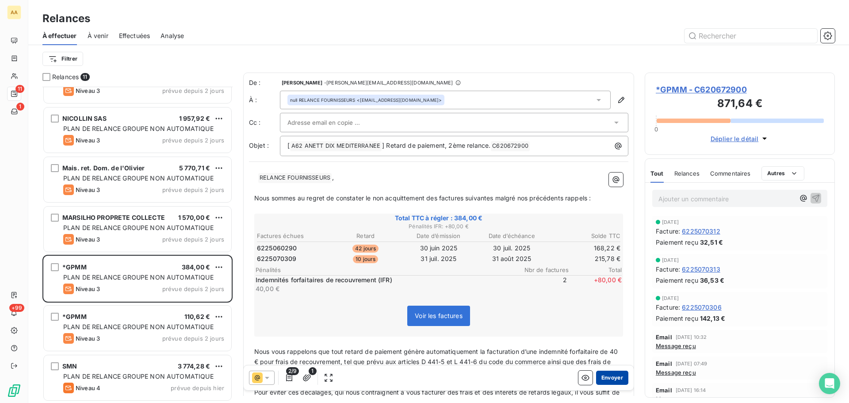
click at [601, 375] on button "Envoyer" at bounding box center [612, 378] width 32 height 14
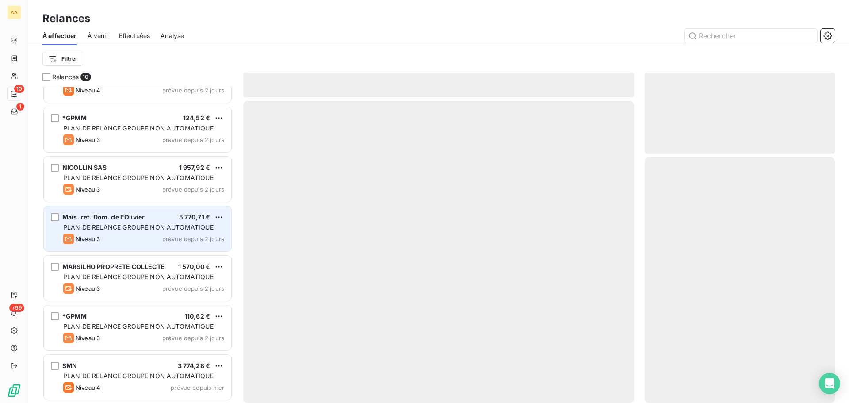
scroll to position [179, 0]
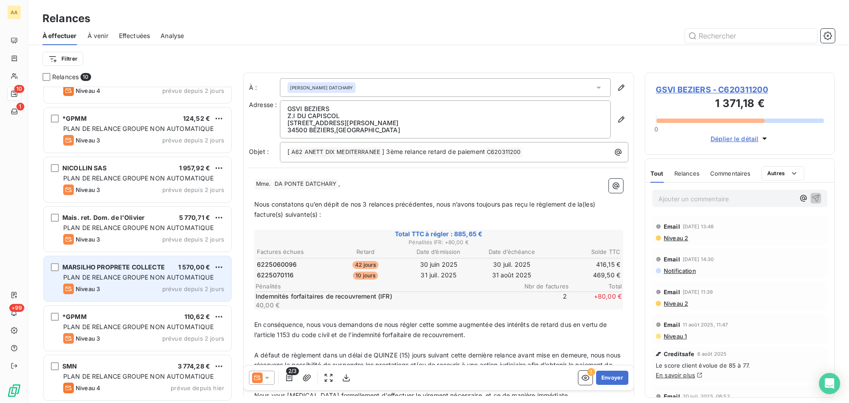
click at [69, 290] on icon "grid" at bounding box center [68, 288] width 11 height 11
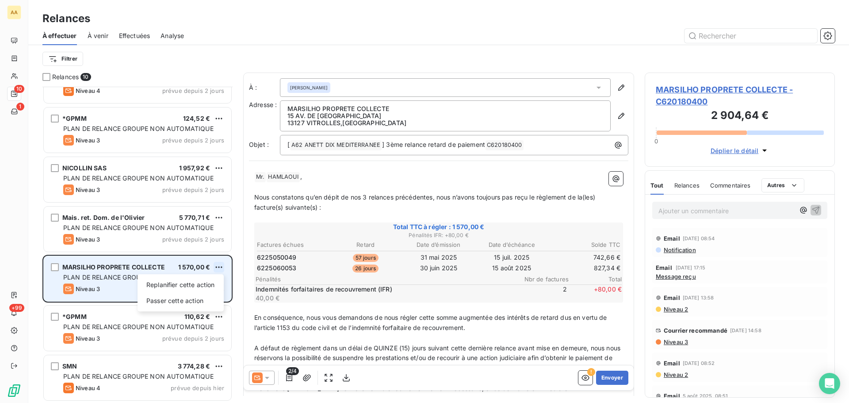
click at [218, 265] on html "AA 10 1 +99 Relances À effectuer À venir Effectuées Analyse Filtrer Relances 10…" at bounding box center [424, 201] width 849 height 403
click at [195, 287] on div "Replanifier cette action" at bounding box center [180, 285] width 79 height 14
select select "8"
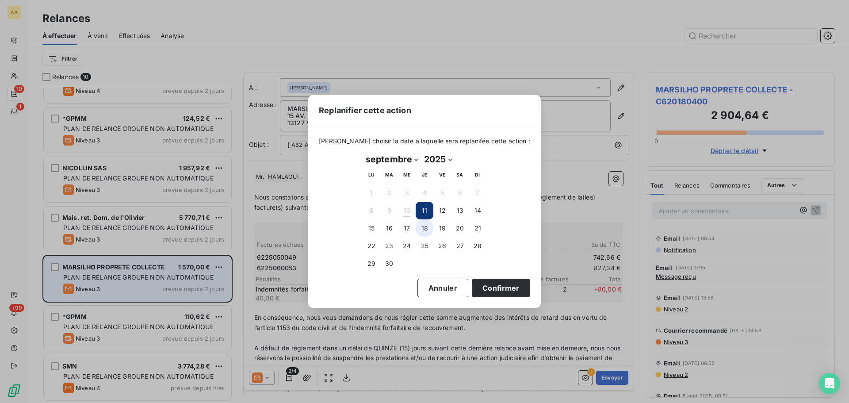
click at [424, 230] on button "18" at bounding box center [425, 228] width 18 height 18
click at [481, 287] on button "Confirmer" at bounding box center [501, 288] width 58 height 19
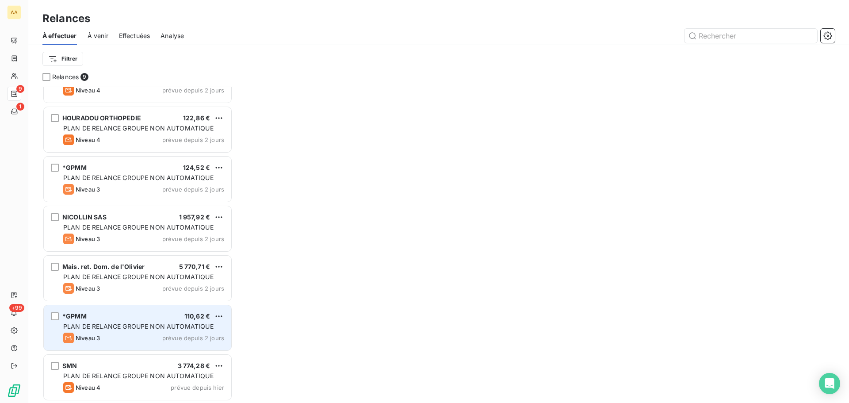
scroll to position [130, 0]
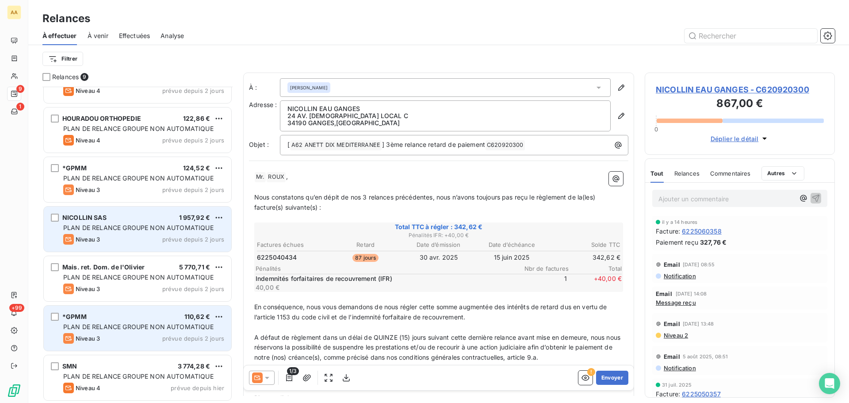
click at [96, 227] on span "PLAN DE RELANCE GROUPE NON AUTOMATIQUE" at bounding box center [138, 228] width 150 height 8
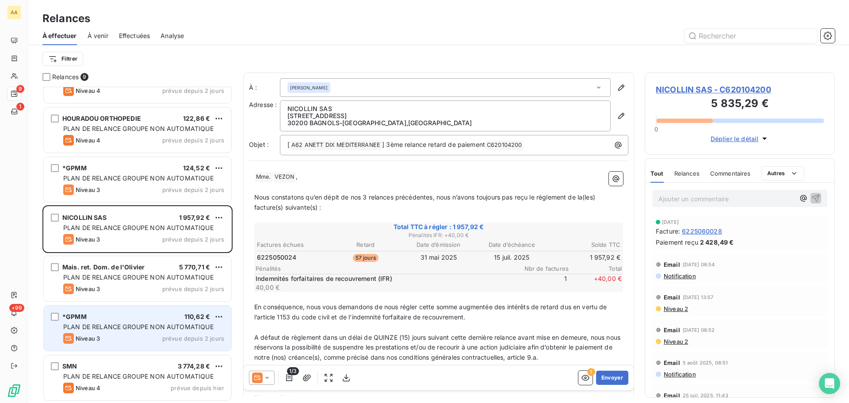
click at [269, 379] on icon at bounding box center [267, 377] width 9 height 9
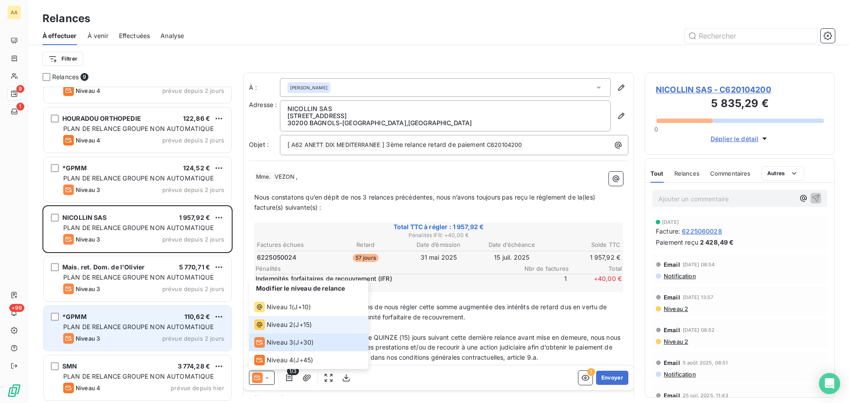
click at [272, 323] on span "Niveau 2" at bounding box center [280, 324] width 27 height 9
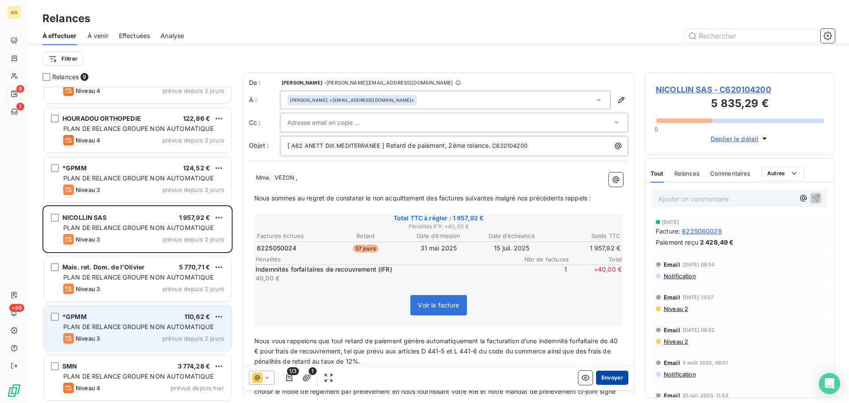
click at [606, 376] on button "Envoyer" at bounding box center [612, 378] width 32 height 14
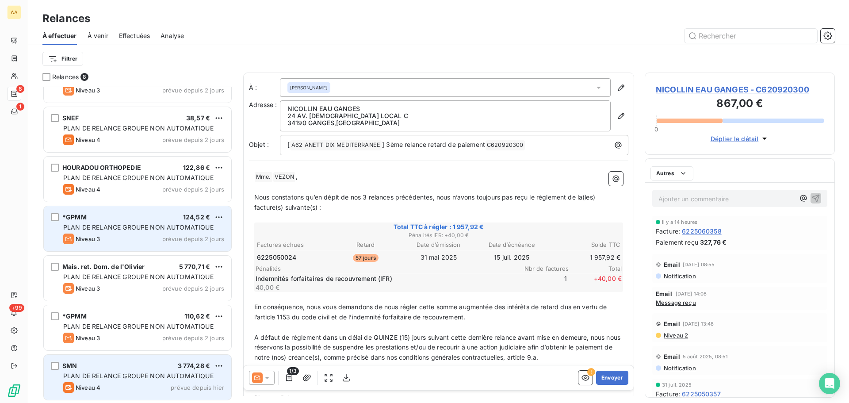
scroll to position [80, 0]
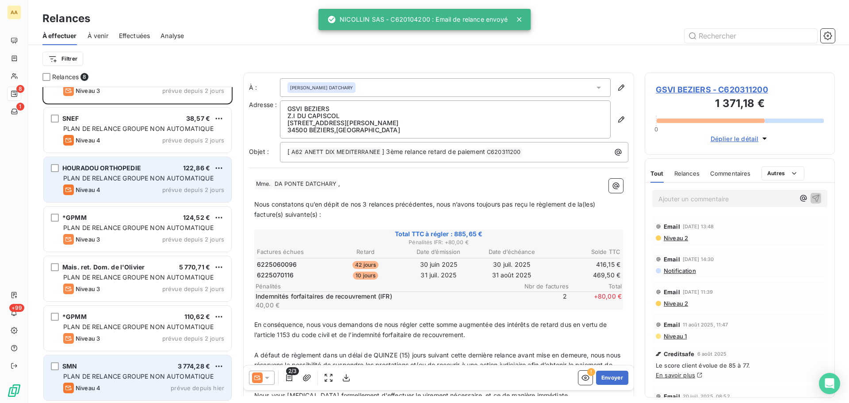
click at [177, 180] on span "PLAN DE RELANCE GROUPE NON AUTOMATIQUE" at bounding box center [138, 178] width 150 height 8
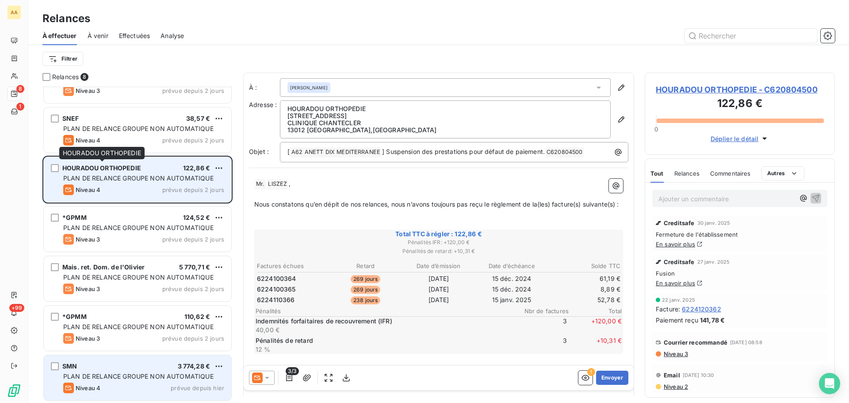
click at [70, 165] on span "HOURADOU ORTHOPEDIE" at bounding box center [101, 168] width 79 height 8
click at [114, 171] on span "HOURADOU ORTHOPEDIE" at bounding box center [101, 168] width 79 height 8
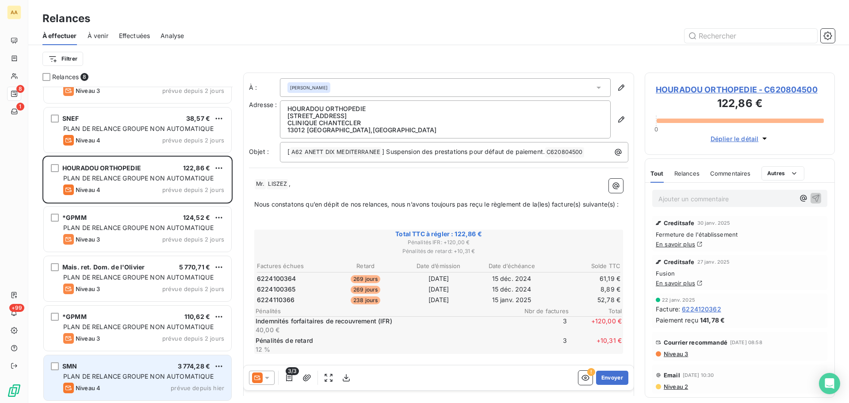
click at [269, 377] on icon at bounding box center [267, 378] width 4 height 2
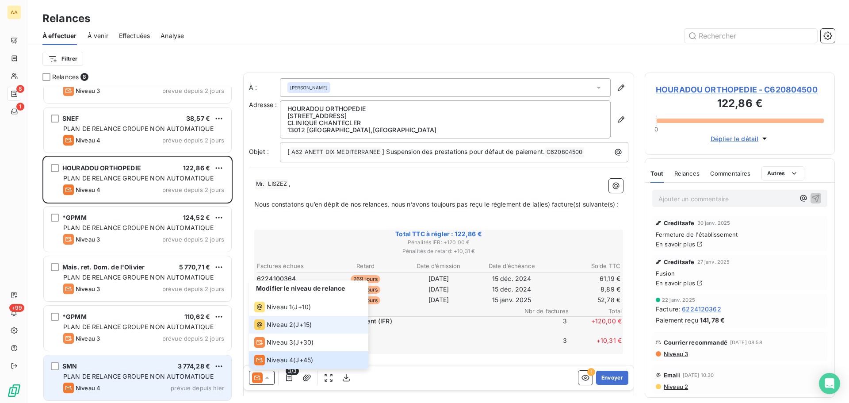
click at [271, 323] on span "Niveau 2" at bounding box center [280, 324] width 27 height 9
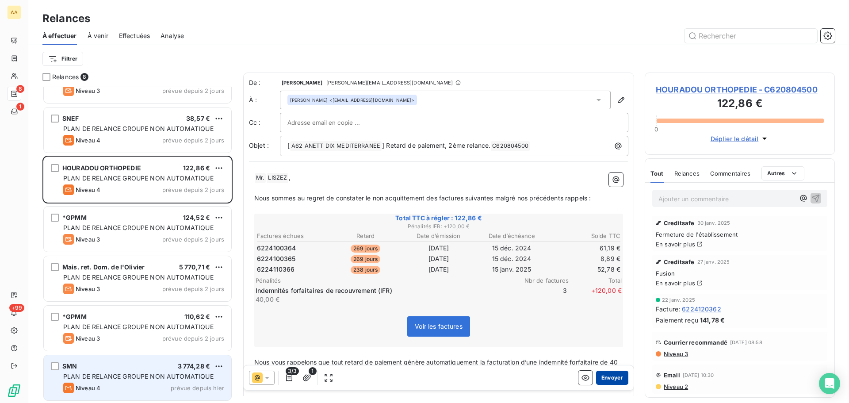
click at [612, 375] on button "Envoyer" at bounding box center [612, 378] width 32 height 14
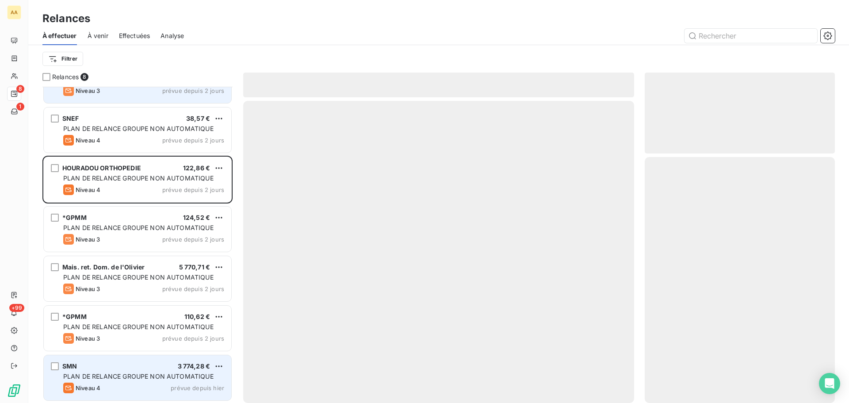
scroll to position [31, 0]
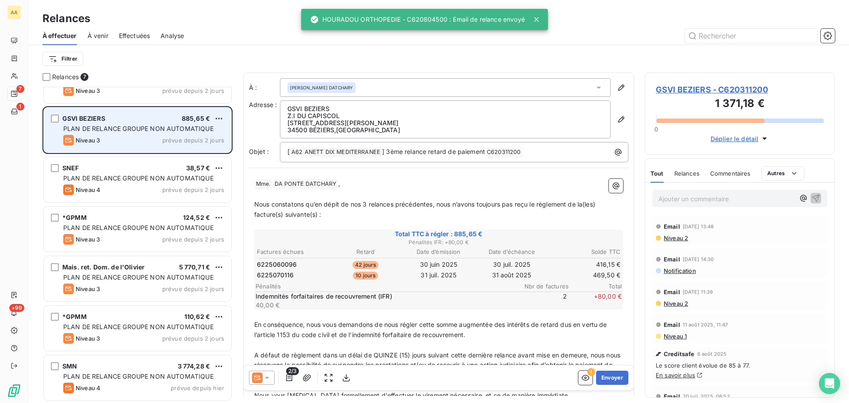
click at [80, 142] on span "Niveau 3" at bounding box center [88, 140] width 24 height 7
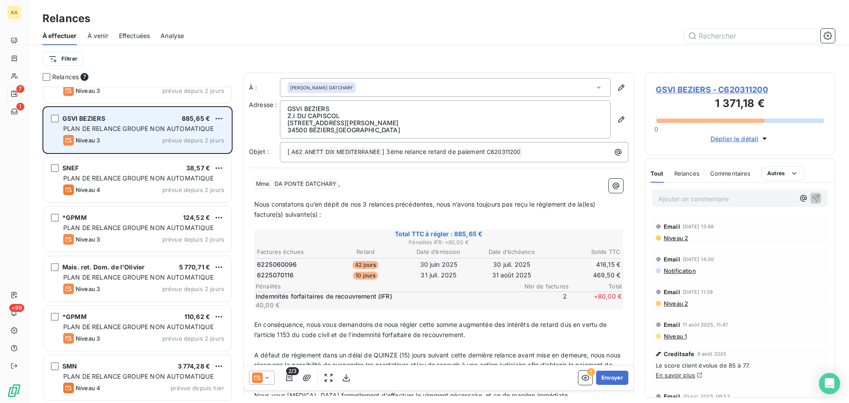
click at [84, 126] on span "PLAN DE RELANCE GROUPE NON AUTOMATIQUE" at bounding box center [138, 129] width 150 height 8
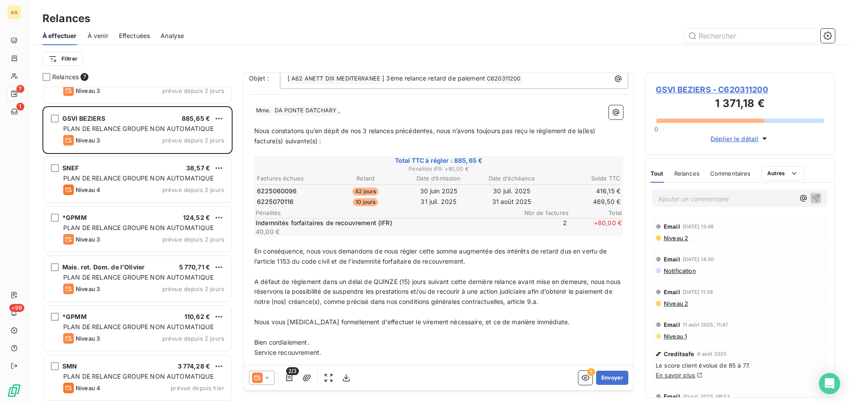
scroll to position [89, 0]
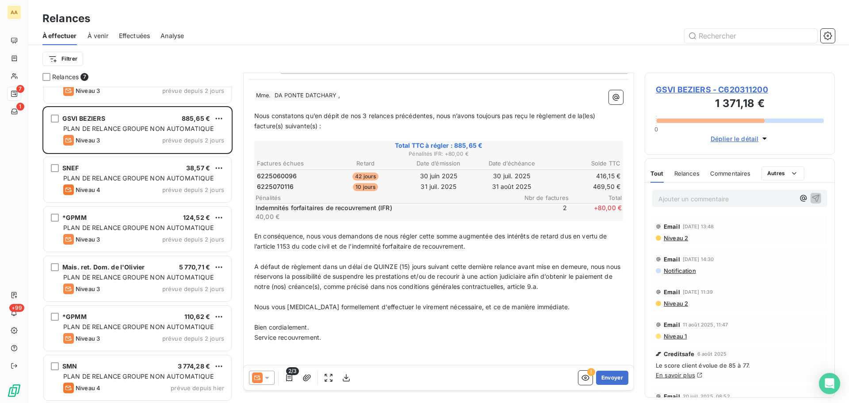
click at [266, 379] on icon at bounding box center [267, 377] width 9 height 9
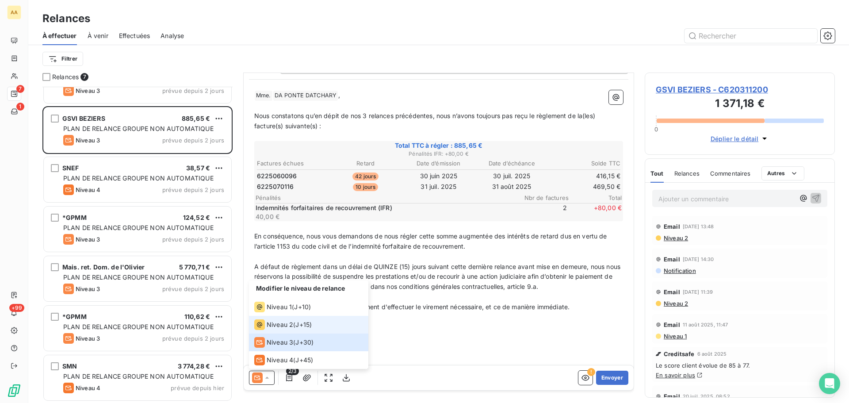
click at [266, 328] on div "Niveau 2" at bounding box center [273, 324] width 39 height 11
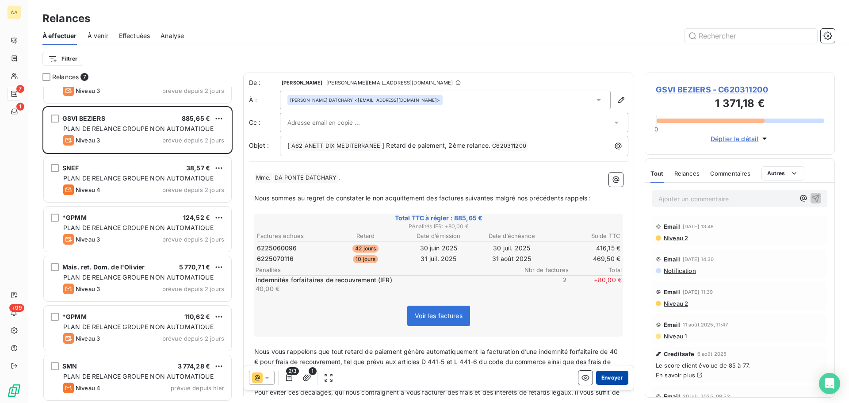
click at [612, 374] on button "Envoyer" at bounding box center [612, 378] width 32 height 14
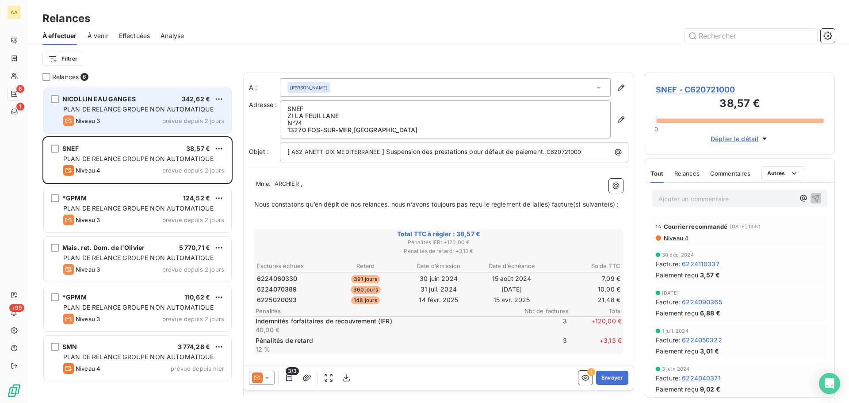
click at [79, 114] on div "NICOLLIN EAU GANGES 342,62 € PLAN DE RELANCE GROUPE NON AUTOMATIQUE Niveau 3 pr…" at bounding box center [138, 110] width 188 height 45
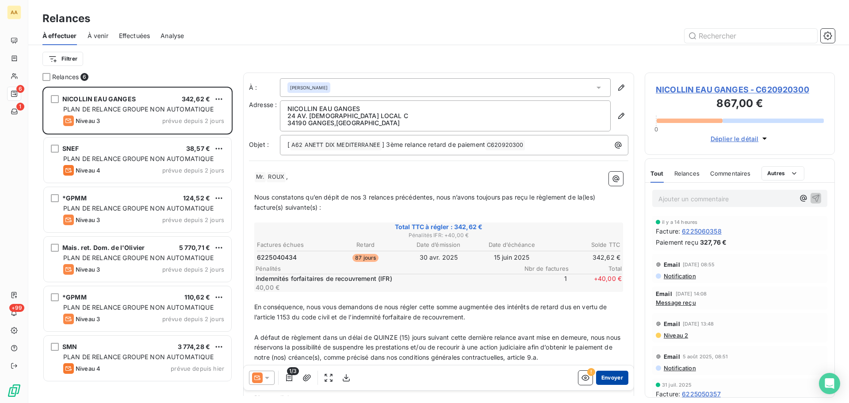
click at [615, 378] on button "Envoyer" at bounding box center [612, 378] width 32 height 14
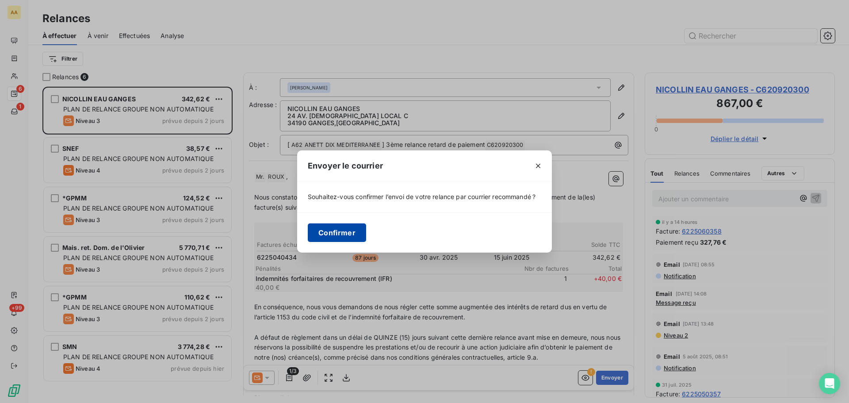
click at [329, 230] on button "Confirmer" at bounding box center [337, 232] width 58 height 19
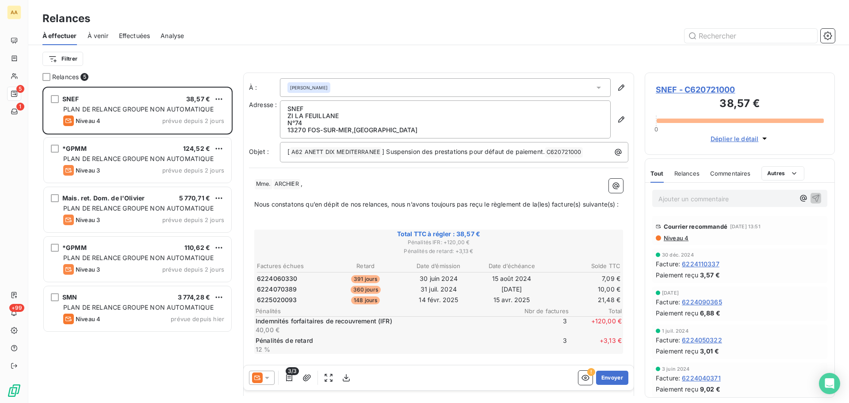
click at [269, 376] on icon at bounding box center [267, 377] width 9 height 9
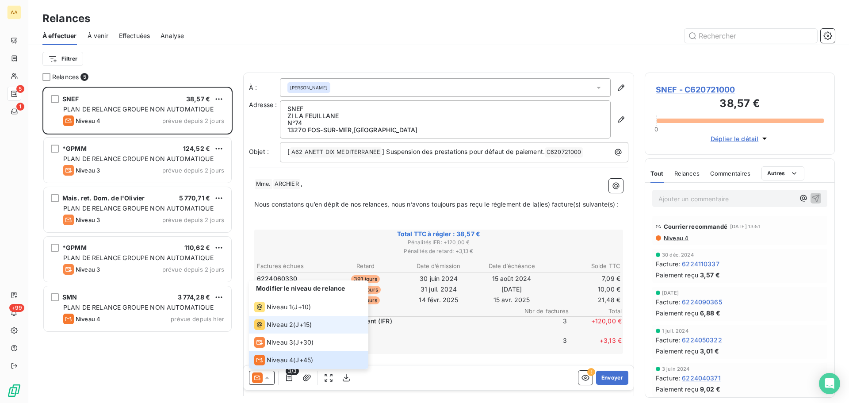
click at [282, 327] on span "Niveau 2" at bounding box center [280, 324] width 27 height 9
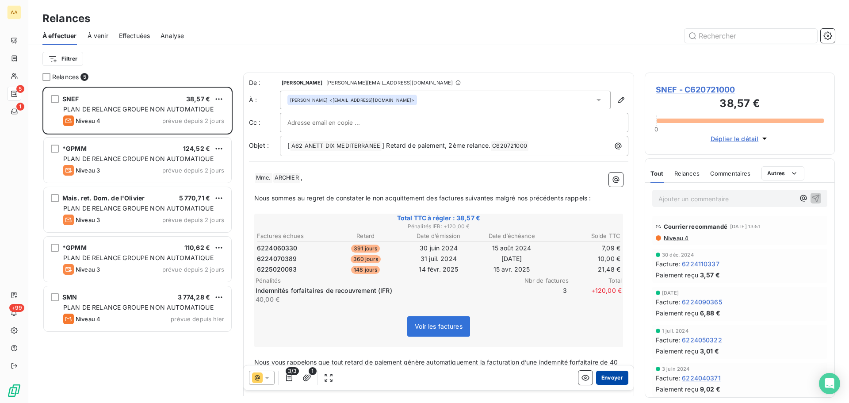
click at [598, 379] on button "Envoyer" at bounding box center [612, 378] width 32 height 14
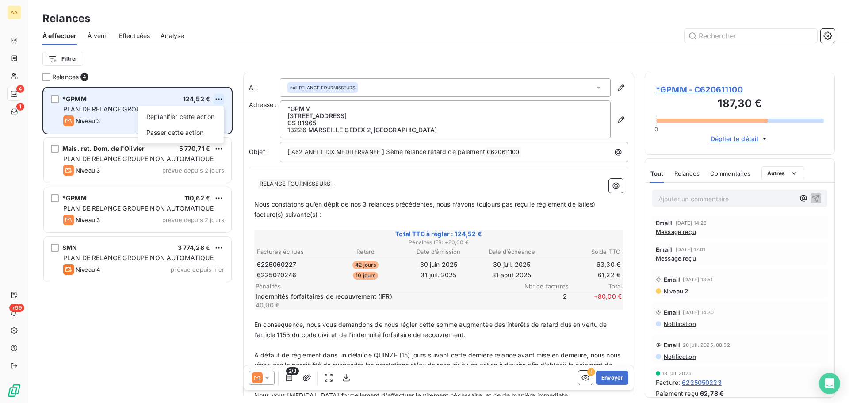
click at [217, 99] on html "AA 4 1 +99 Relances À effectuer À venir Effectuées Analyse Filtrer Relances 4 *…" at bounding box center [424, 201] width 849 height 403
click at [189, 114] on div "Replanifier cette action" at bounding box center [180, 117] width 79 height 14
select select "8"
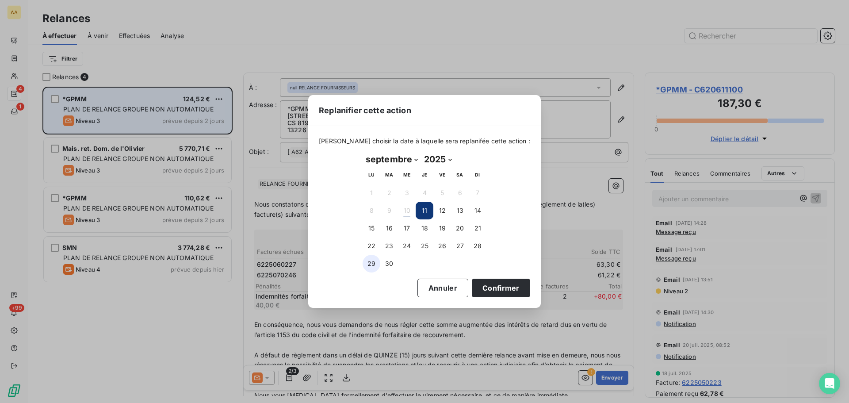
click at [371, 265] on button "29" at bounding box center [372, 264] width 18 height 18
click at [489, 286] on button "Confirmer" at bounding box center [501, 288] width 58 height 19
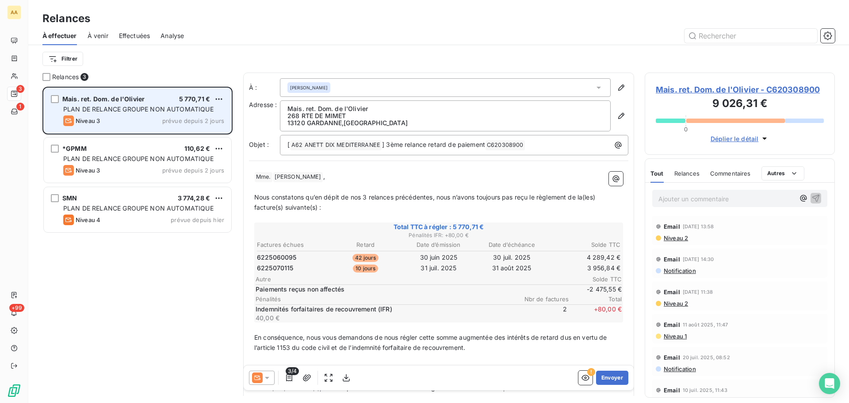
click at [107, 119] on div "Niveau 3 prévue depuis 2 jours" at bounding box center [143, 120] width 161 height 11
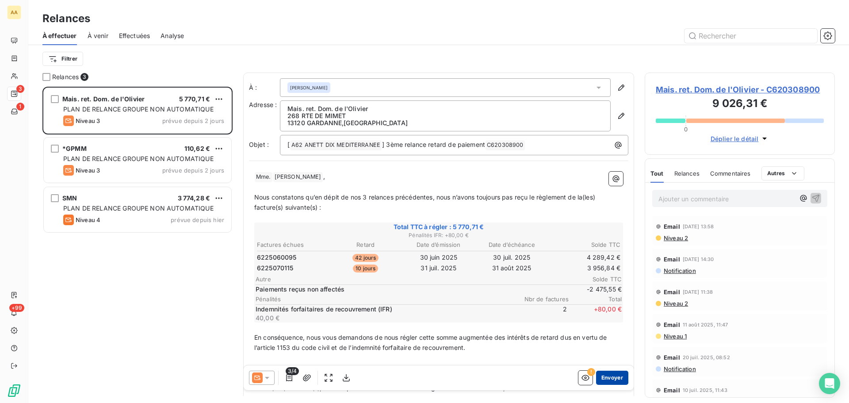
click at [600, 380] on button "Envoyer" at bounding box center [612, 378] width 32 height 14
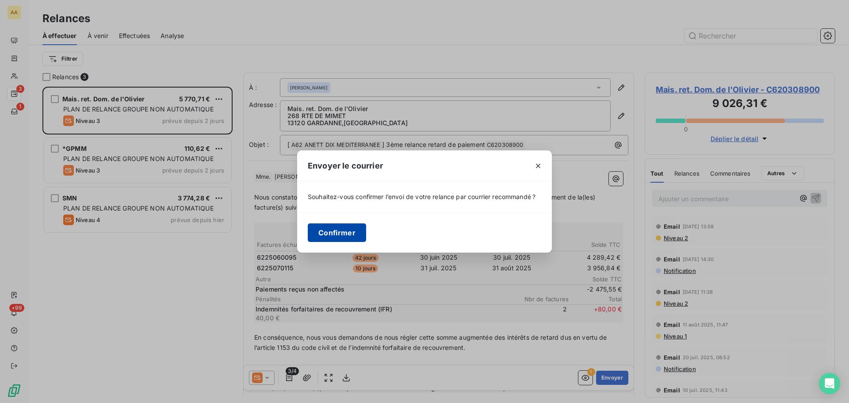
click at [332, 233] on button "Confirmer" at bounding box center [337, 232] width 58 height 19
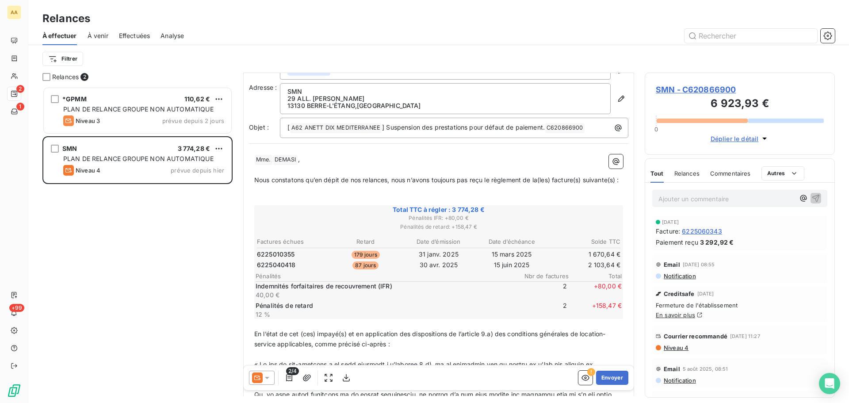
scroll to position [45, 0]
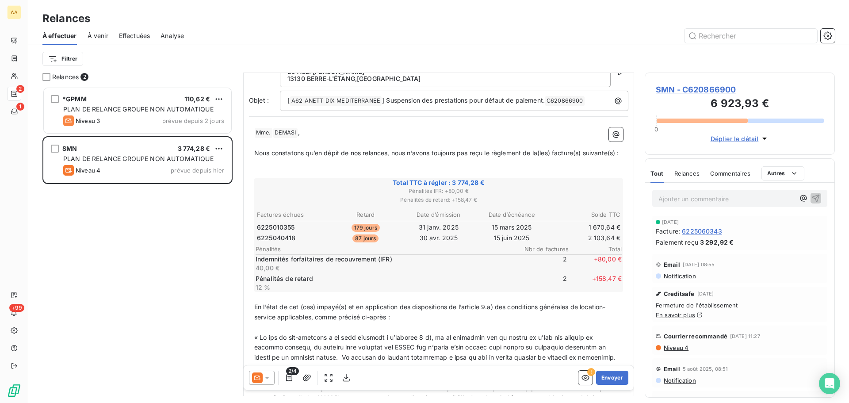
click at [268, 379] on icon at bounding box center [267, 377] width 9 height 9
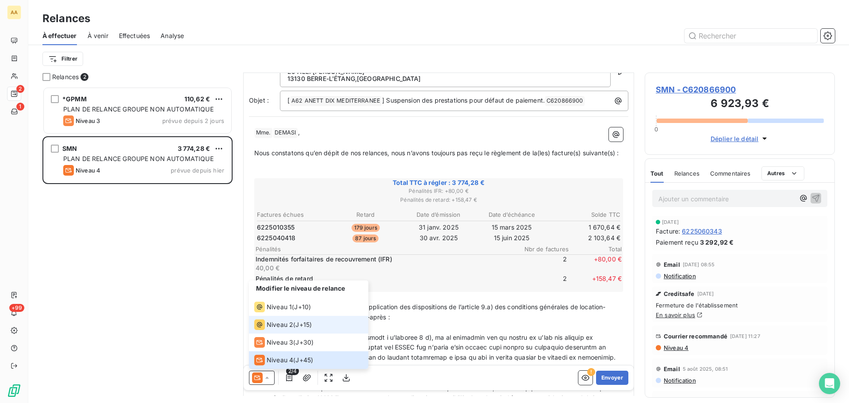
click at [279, 323] on span "Niveau 2" at bounding box center [280, 324] width 27 height 9
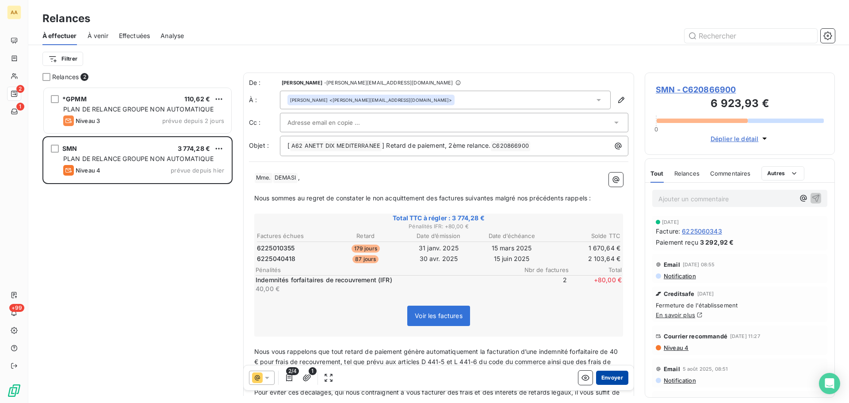
click at [600, 377] on button "Envoyer" at bounding box center [612, 378] width 32 height 14
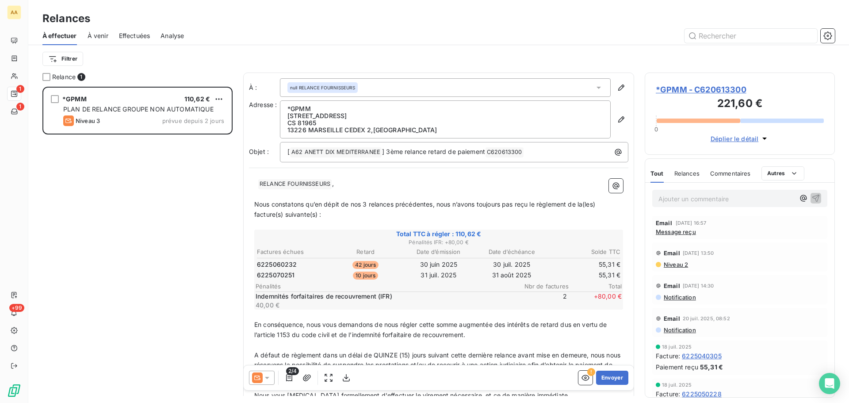
click at [267, 379] on icon at bounding box center [267, 378] width 4 height 2
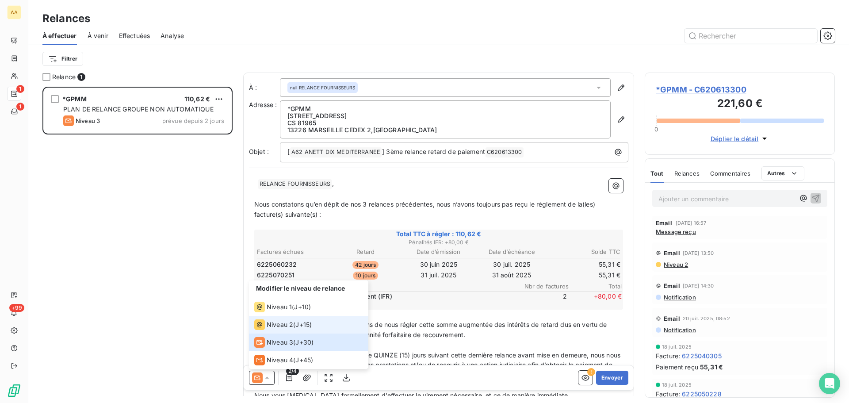
click at [283, 325] on span "Niveau 2" at bounding box center [280, 324] width 27 height 9
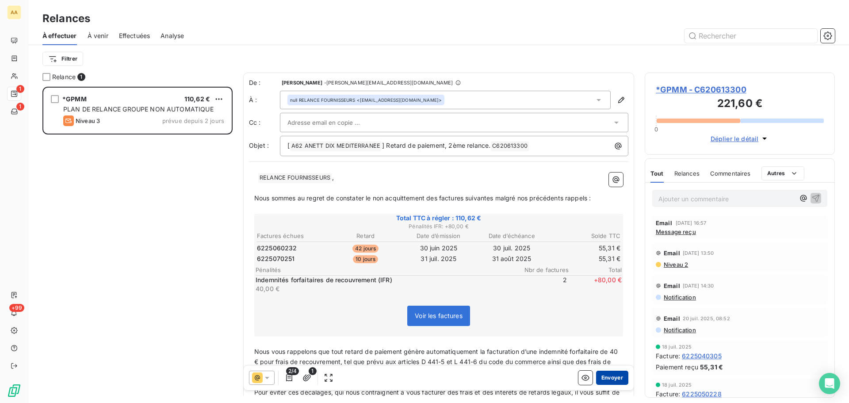
click at [604, 383] on button "Envoyer" at bounding box center [612, 378] width 32 height 14
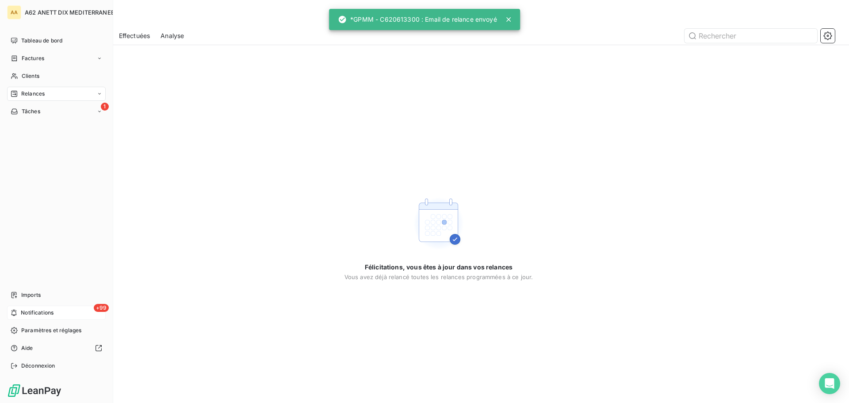
click at [18, 310] on div "+99 Notifications" at bounding box center [56, 313] width 99 height 14
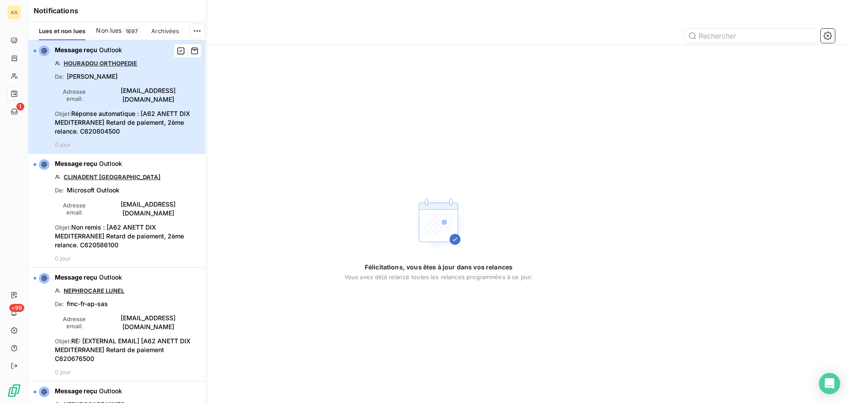
click at [100, 99] on div "Message reçu Outlook HOURADOU ORTHOPEDIE De : [PERSON_NAME] Adresse email : [EM…" at bounding box center [127, 97] width 145 height 103
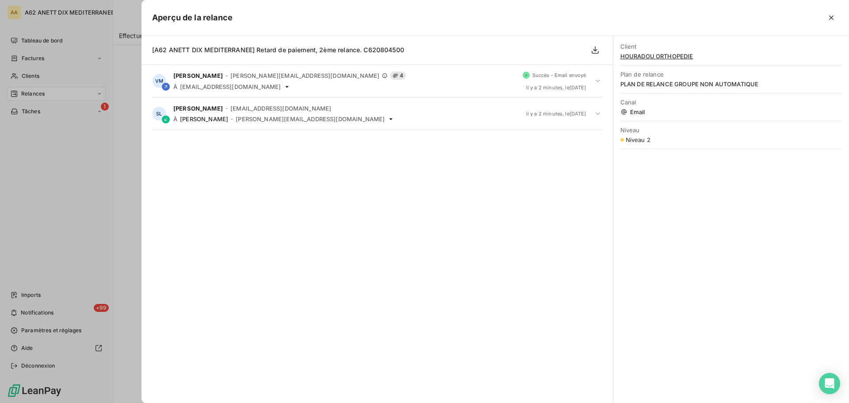
click at [36, 317] on div at bounding box center [424, 201] width 849 height 403
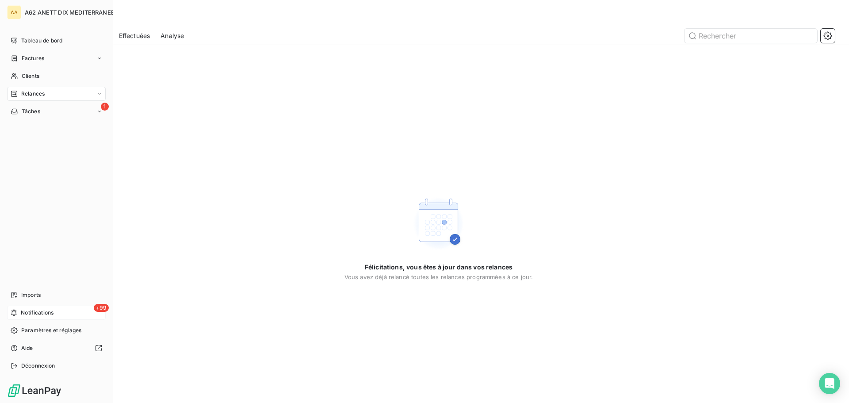
click at [36, 312] on span "Notifications" at bounding box center [37, 313] width 33 height 8
